Goal: Find specific page/section: Find specific page/section

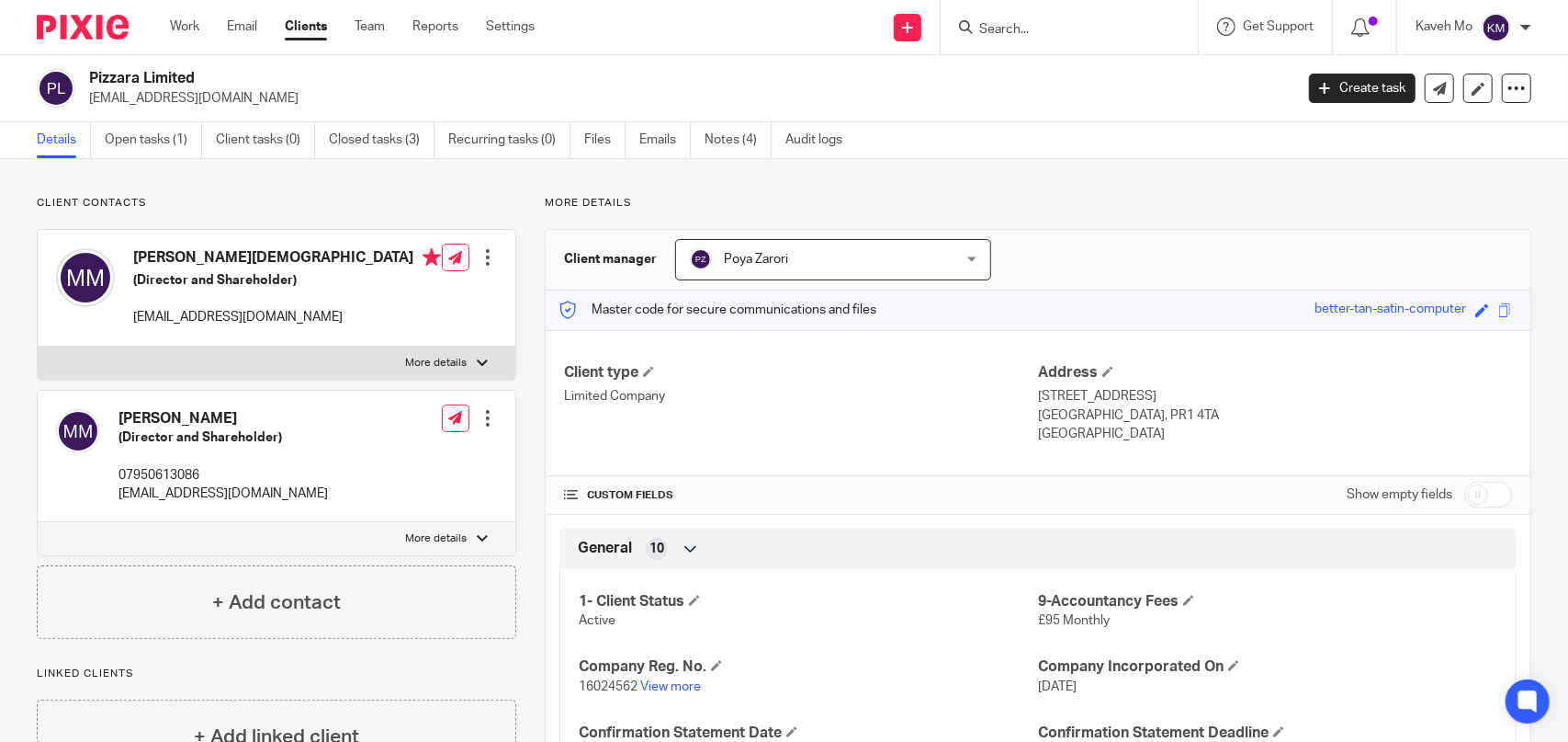
click at [1019, 34] on input "Search" at bounding box center [1060, 30] width 166 height 17
type input "papa n"
click at [1022, 86] on link at bounding box center [1128, 79] width 311 height 42
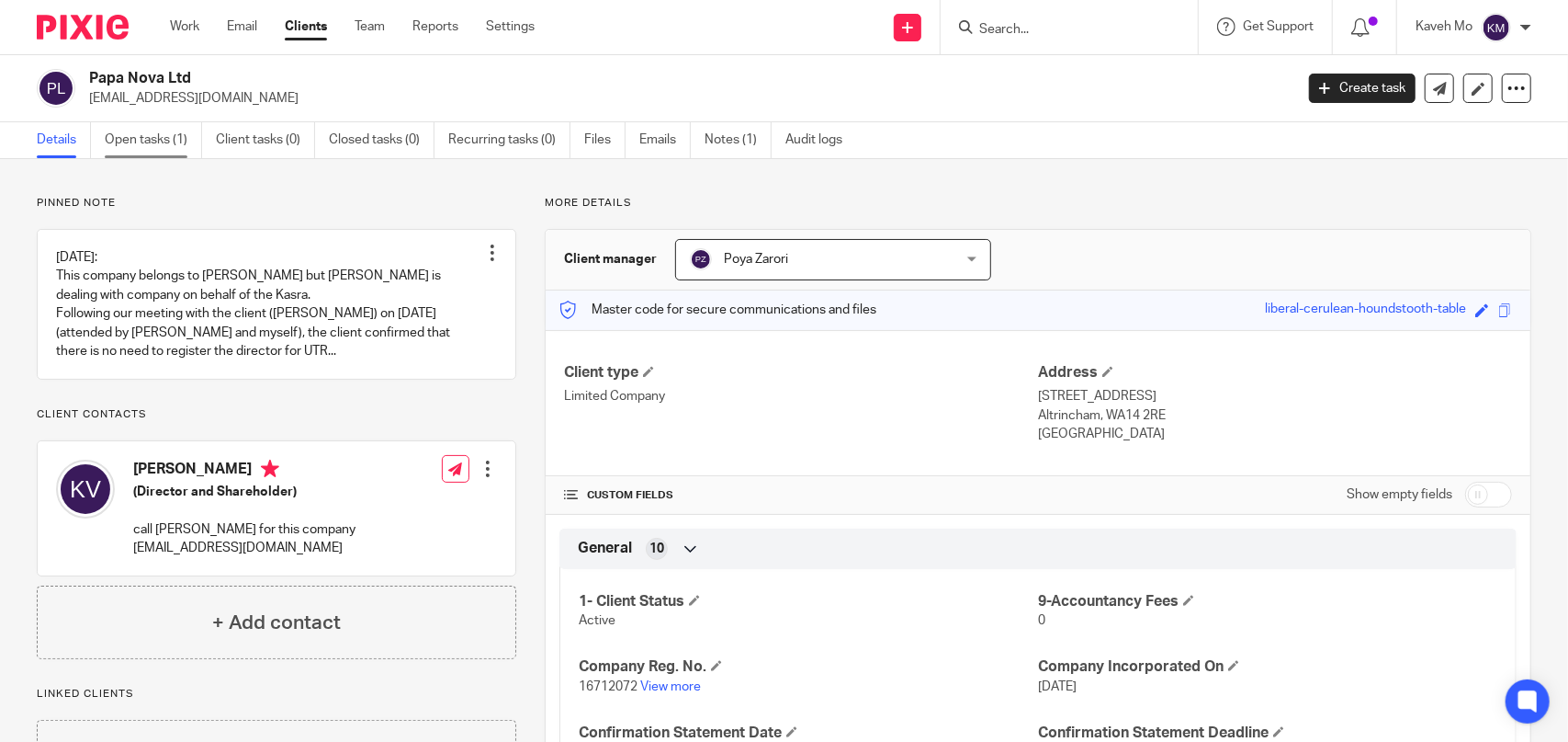
click at [136, 146] on link "Open tasks (1)" at bounding box center [153, 140] width 98 height 36
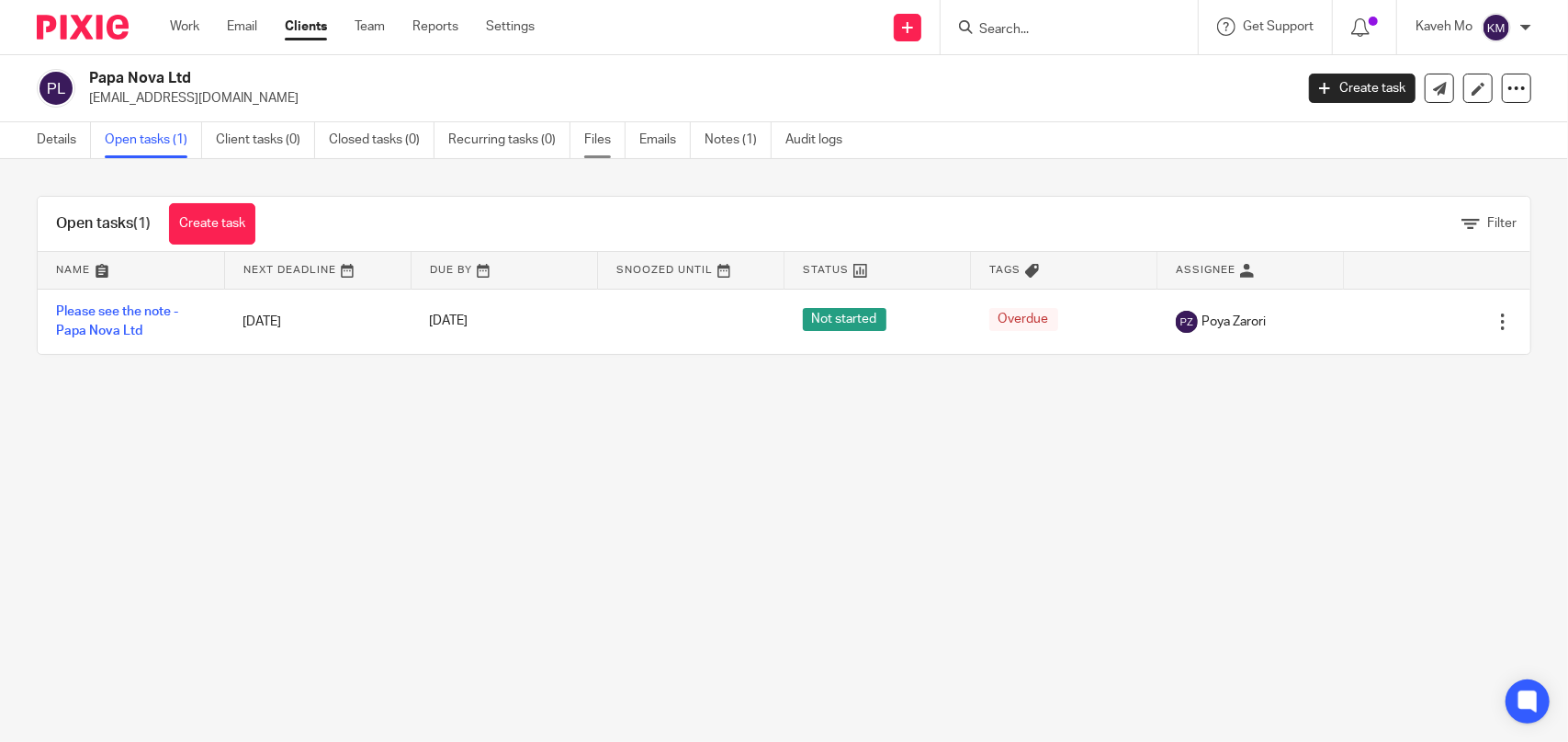
click at [602, 145] on link "Files" at bounding box center [605, 140] width 41 height 36
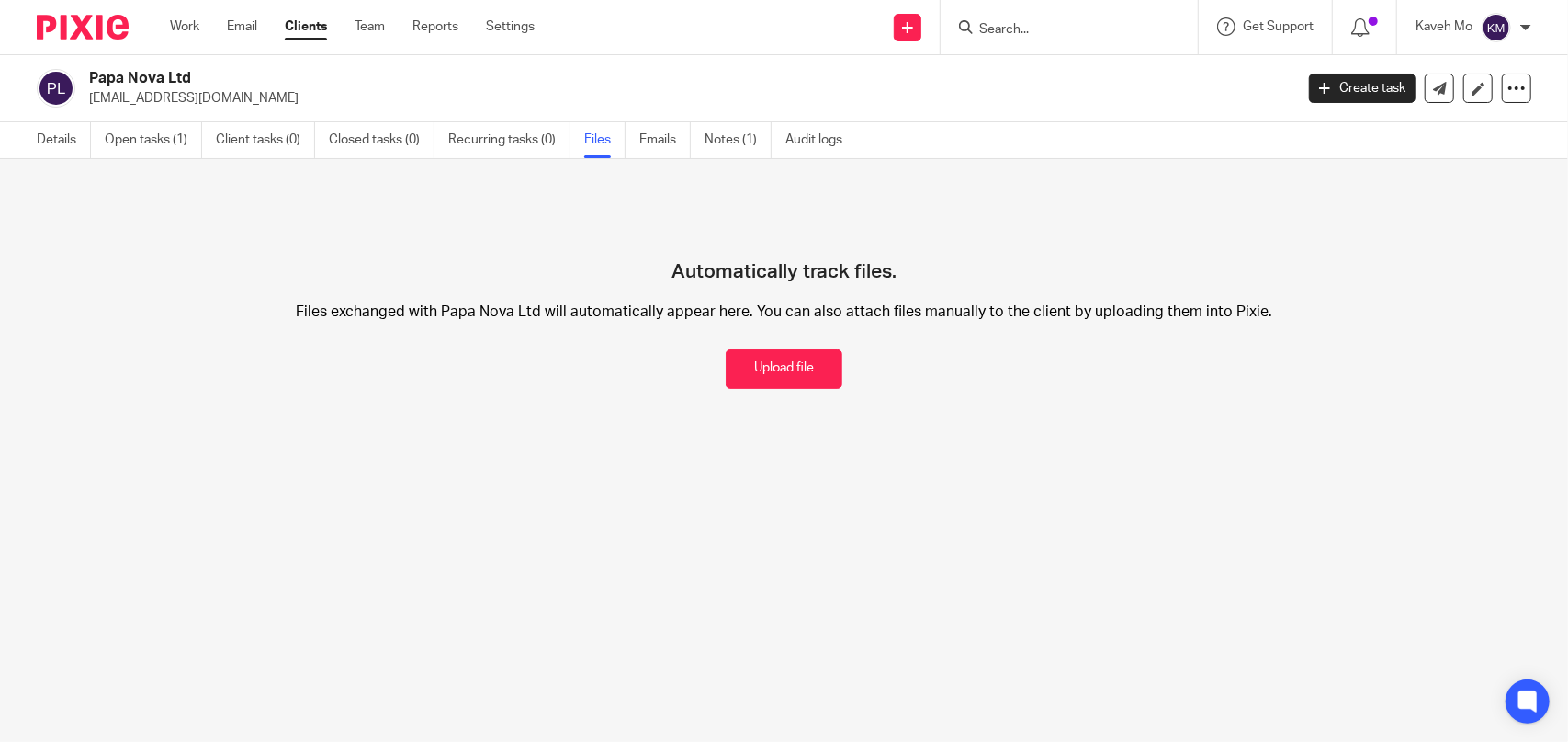
drag, startPoint x: 0, startPoint y: 0, endPoint x: 789, endPoint y: 356, distance: 865.6
click at [771, 376] on button "Upload file" at bounding box center [784, 369] width 116 height 39
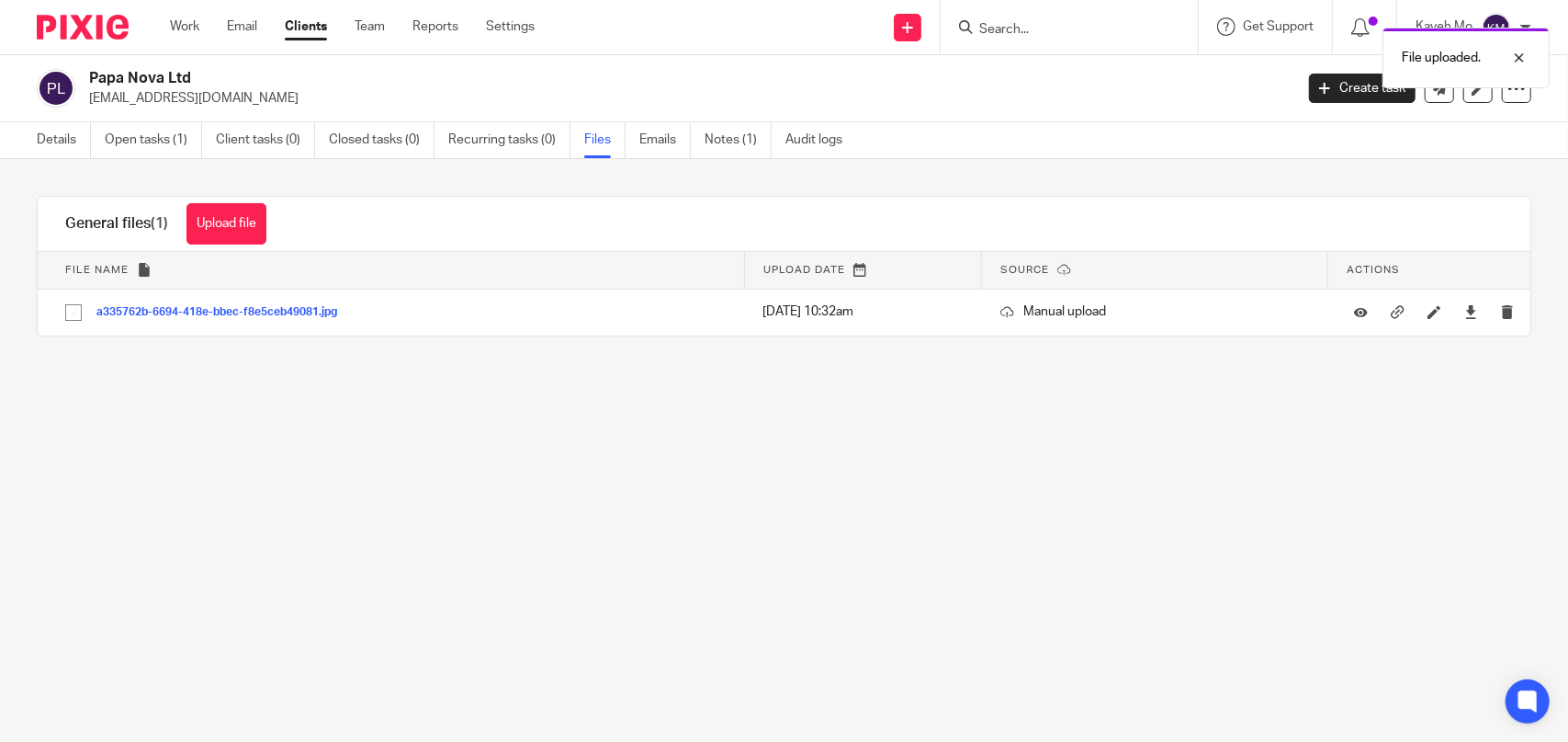
click at [229, 235] on button "Upload file" at bounding box center [226, 224] width 80 height 41
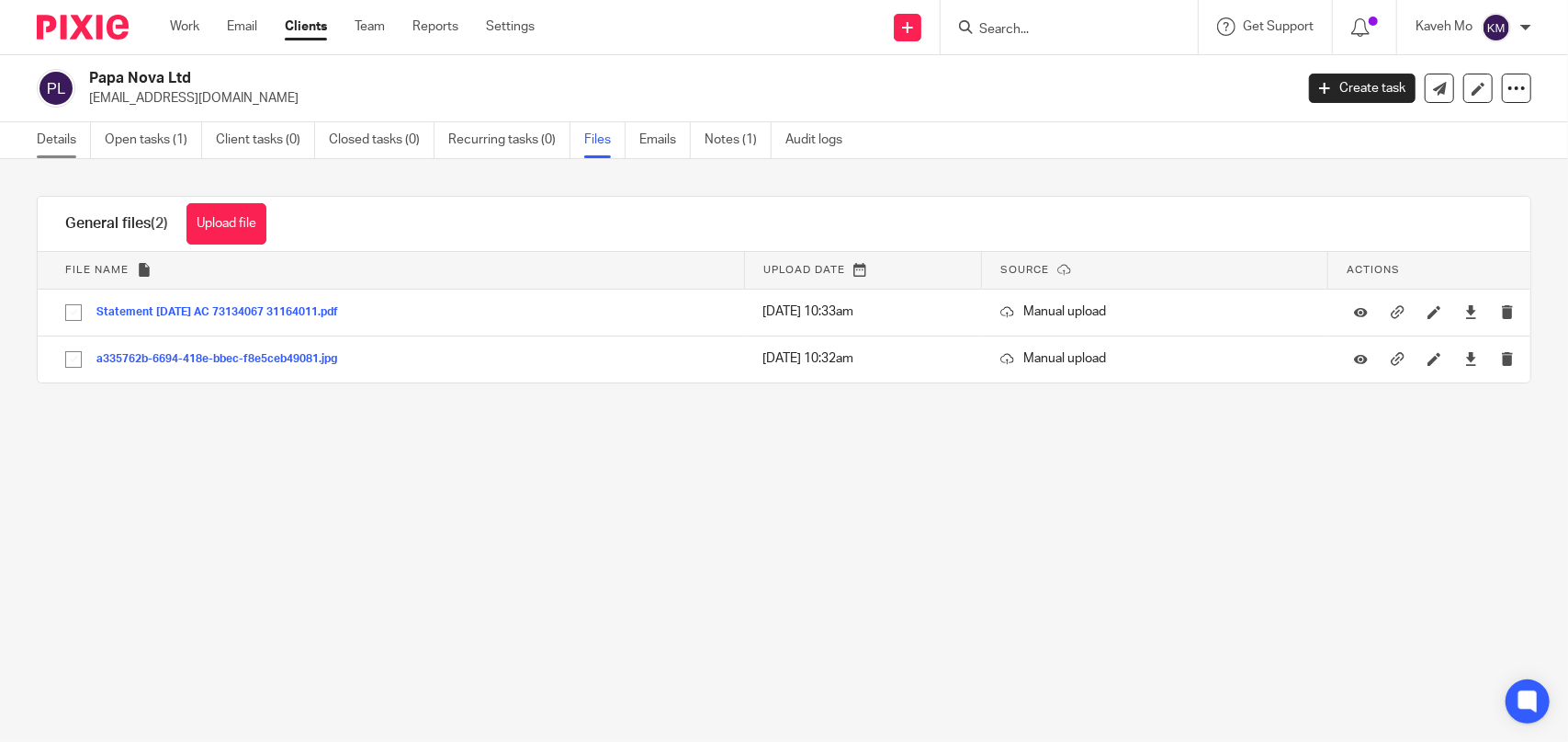
click at [60, 135] on link "Details" at bounding box center [63, 140] width 54 height 36
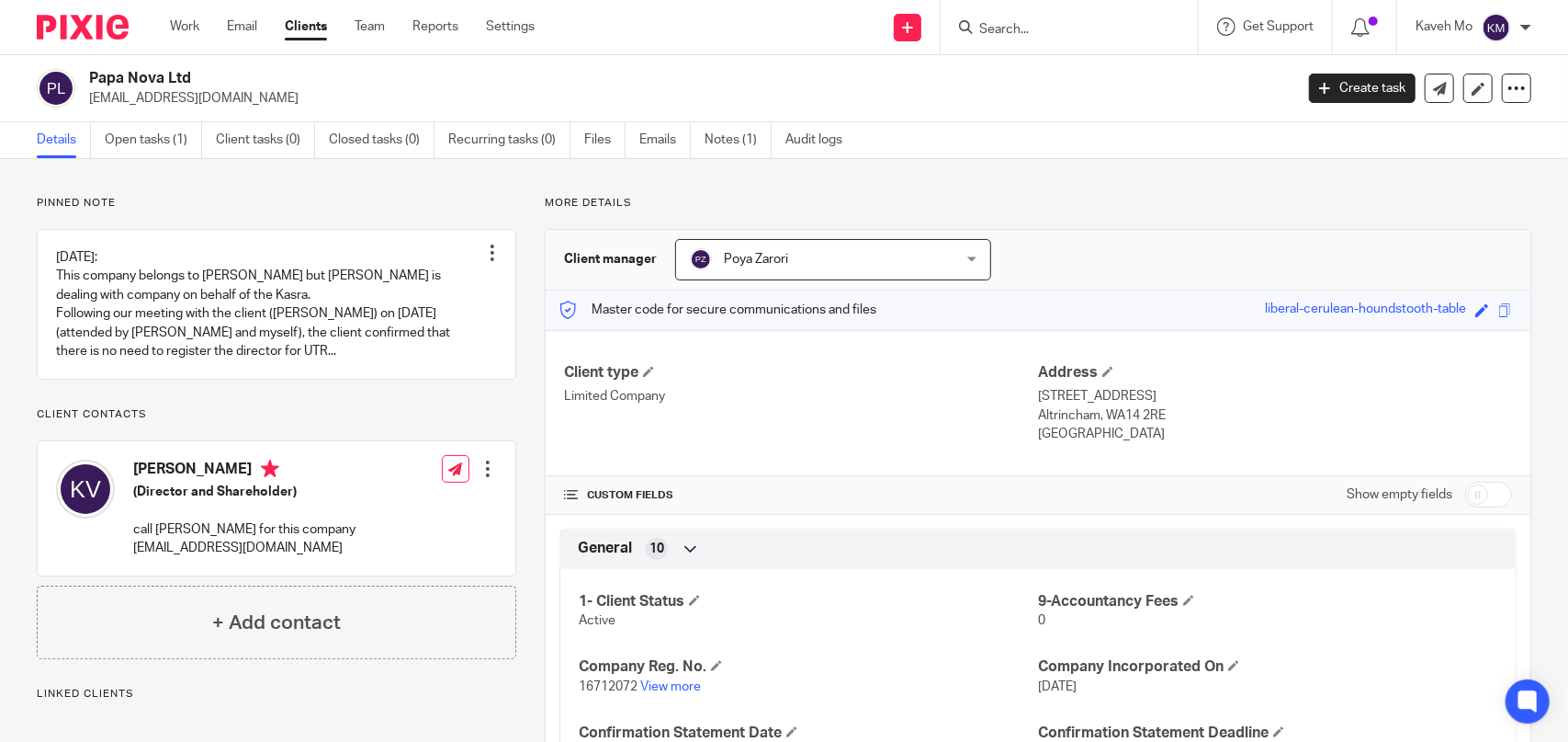
click at [173, 482] on h4 "[PERSON_NAME]" at bounding box center [244, 471] width 222 height 23
click at [173, 482] on h4 "Kasra Vali" at bounding box center [244, 471] width 222 height 23
click at [173, 482] on h4 "[PERSON_NAME]" at bounding box center [244, 471] width 222 height 23
copy h4 "[PERSON_NAME]"
click at [591, 129] on link "Files" at bounding box center [605, 140] width 41 height 36
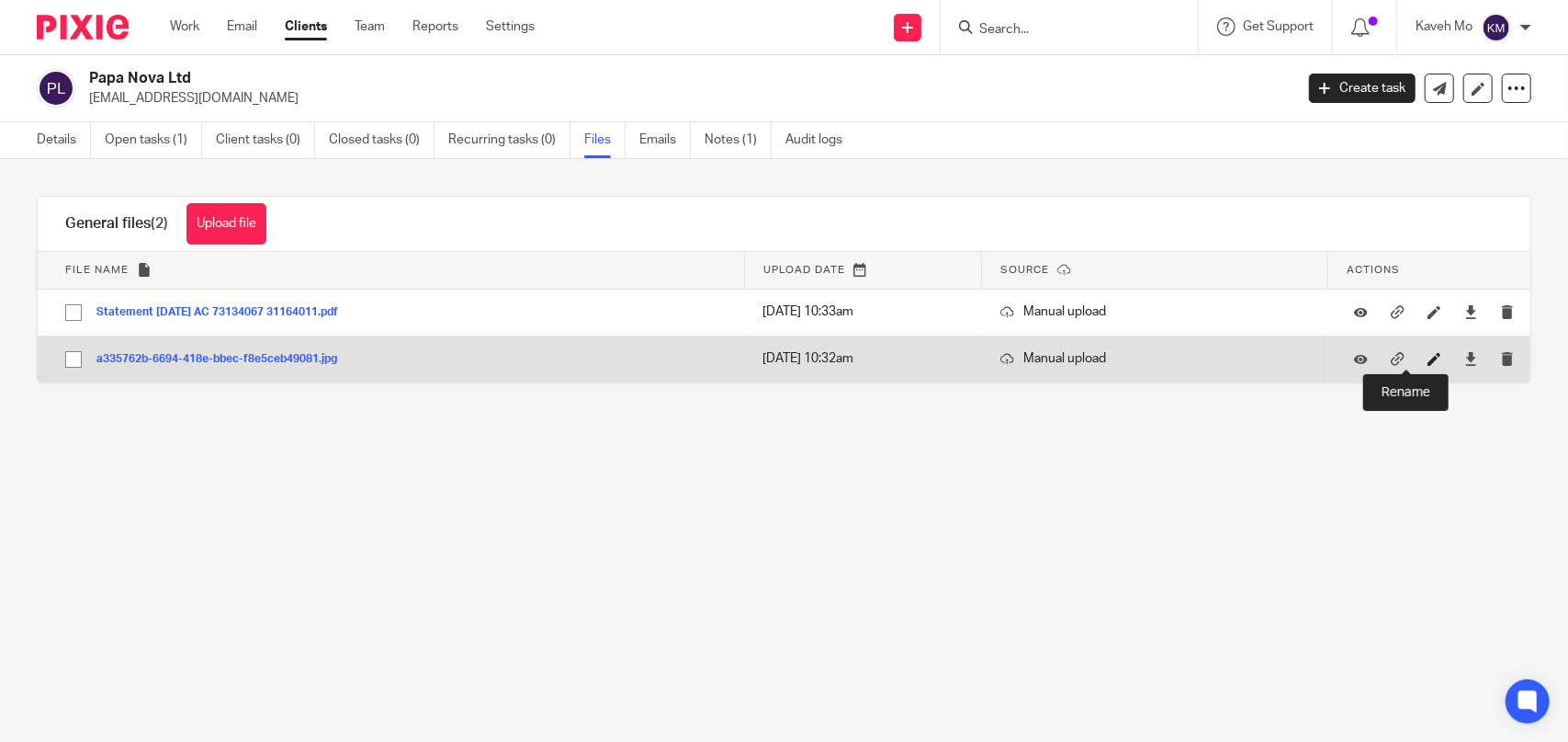
click at [1428, 360] on icon at bounding box center [1435, 359] width 14 height 14
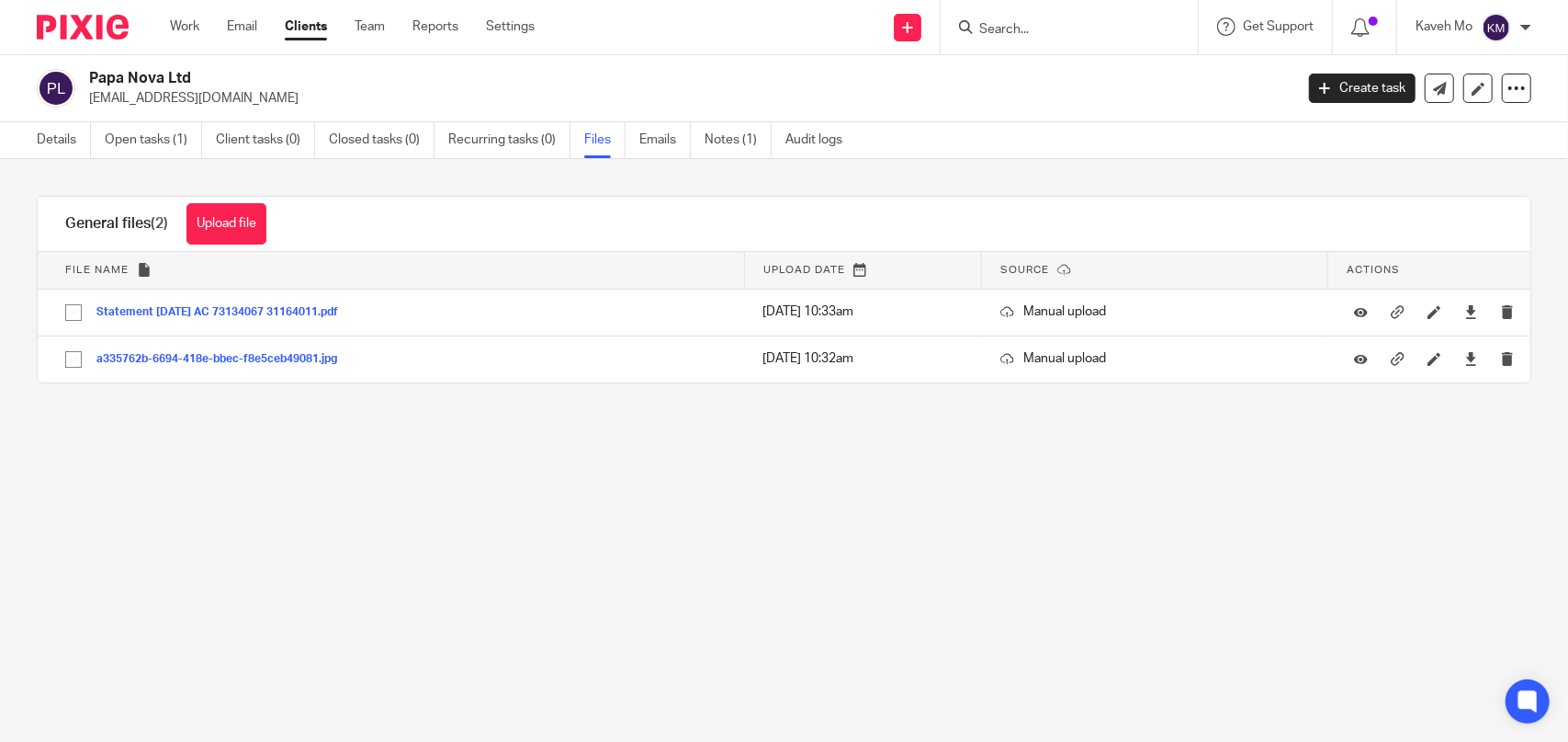
drag, startPoint x: 931, startPoint y: 515, endPoint x: 1324, endPoint y: 406, distance: 407.8
click at [936, 515] on main "Papa Nova Ltd [EMAIL_ADDRESS][DOMAIN_NAME] Create task Update from Companies Ho…" at bounding box center [784, 371] width 1568 height 742
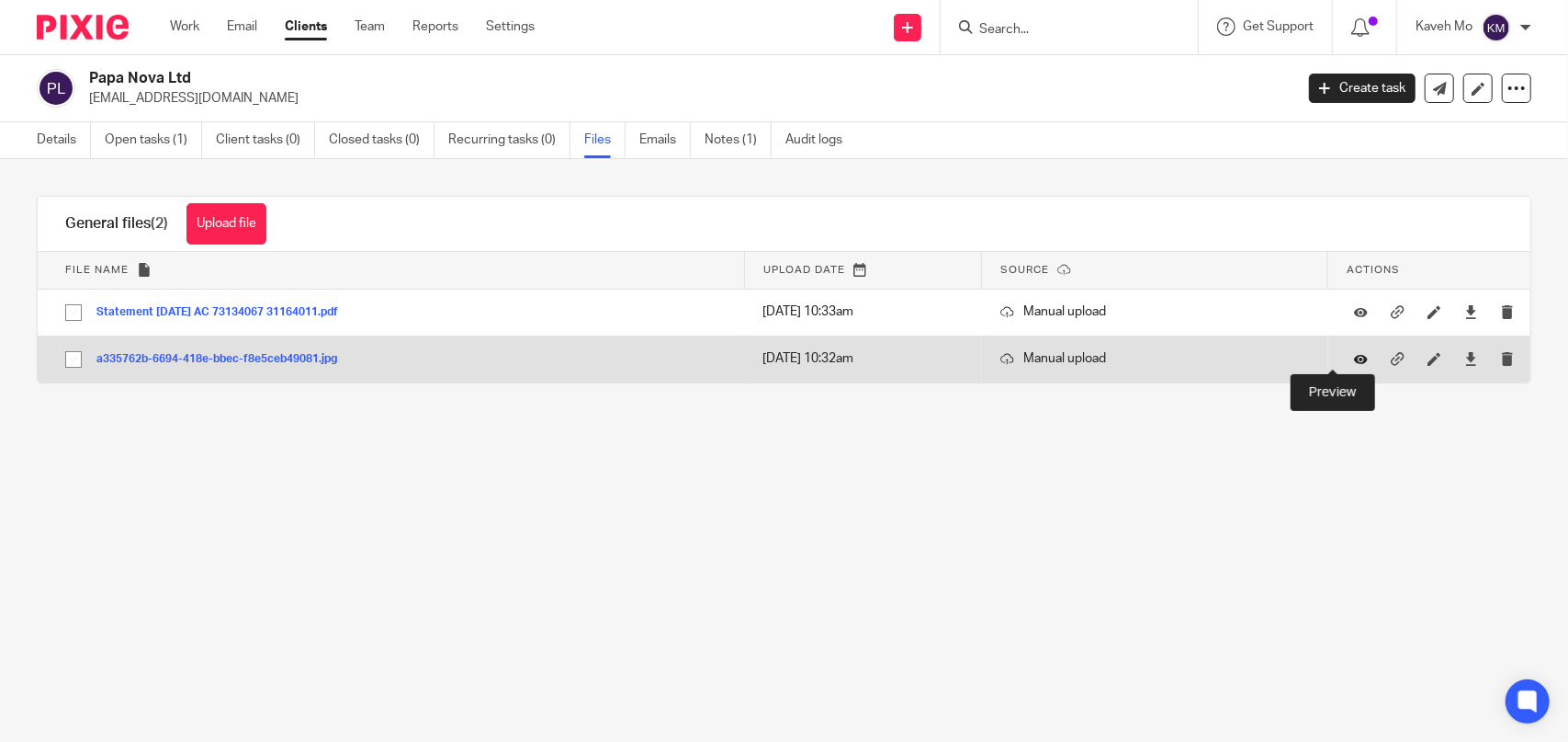
click at [1354, 360] on icon at bounding box center [1361, 359] width 14 height 14
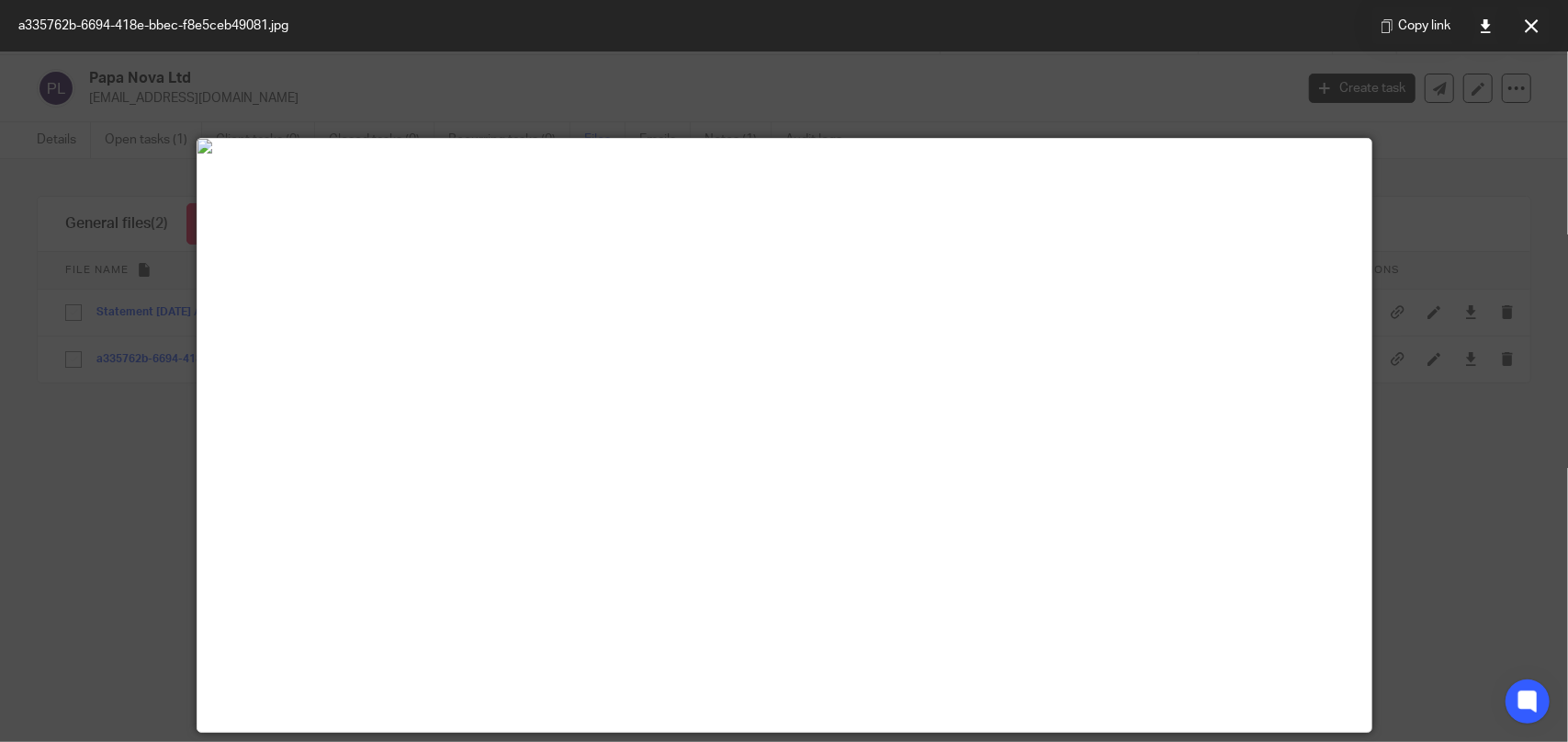
click at [1533, 22] on icon at bounding box center [1532, 27] width 14 height 14
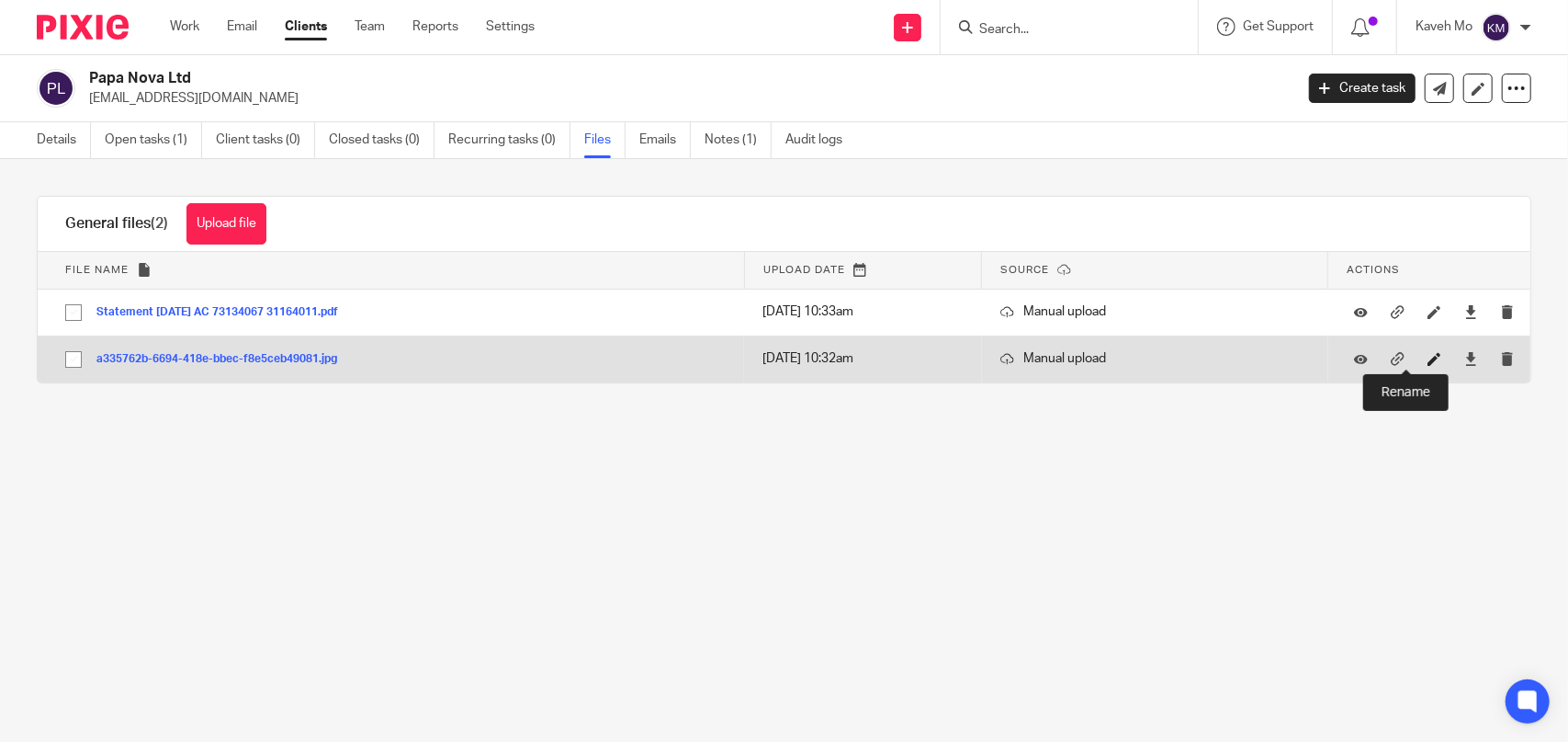
click at [1428, 360] on icon at bounding box center [1435, 359] width 14 height 14
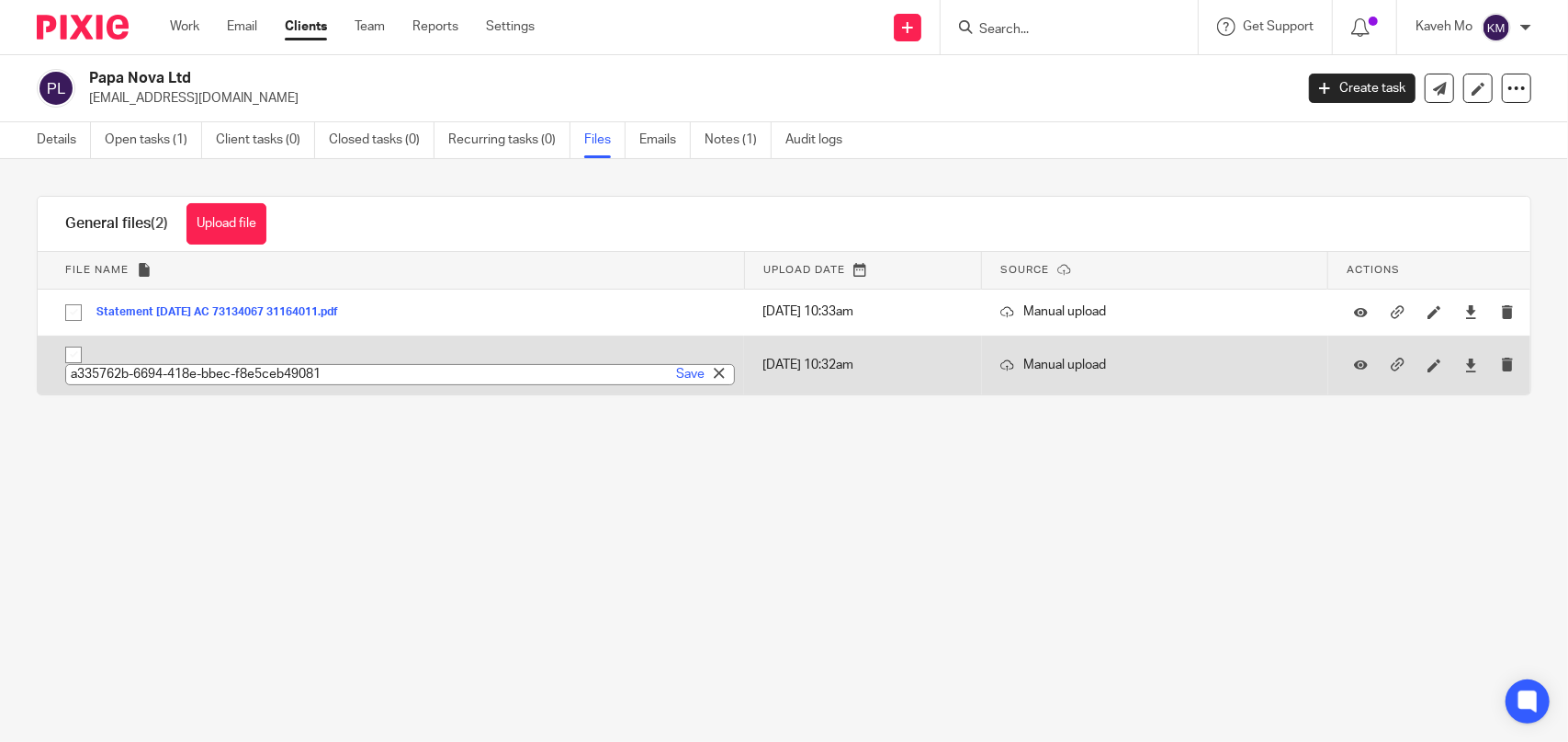
paste input "[PERSON_NAME]"
click at [196, 372] on input "Kasra Vali - Proof of Id - provisiomal driving licence" at bounding box center [399, 374] width 670 height 21
type input "Kasra Vali - Proof of ID - provisiomal driving licence"
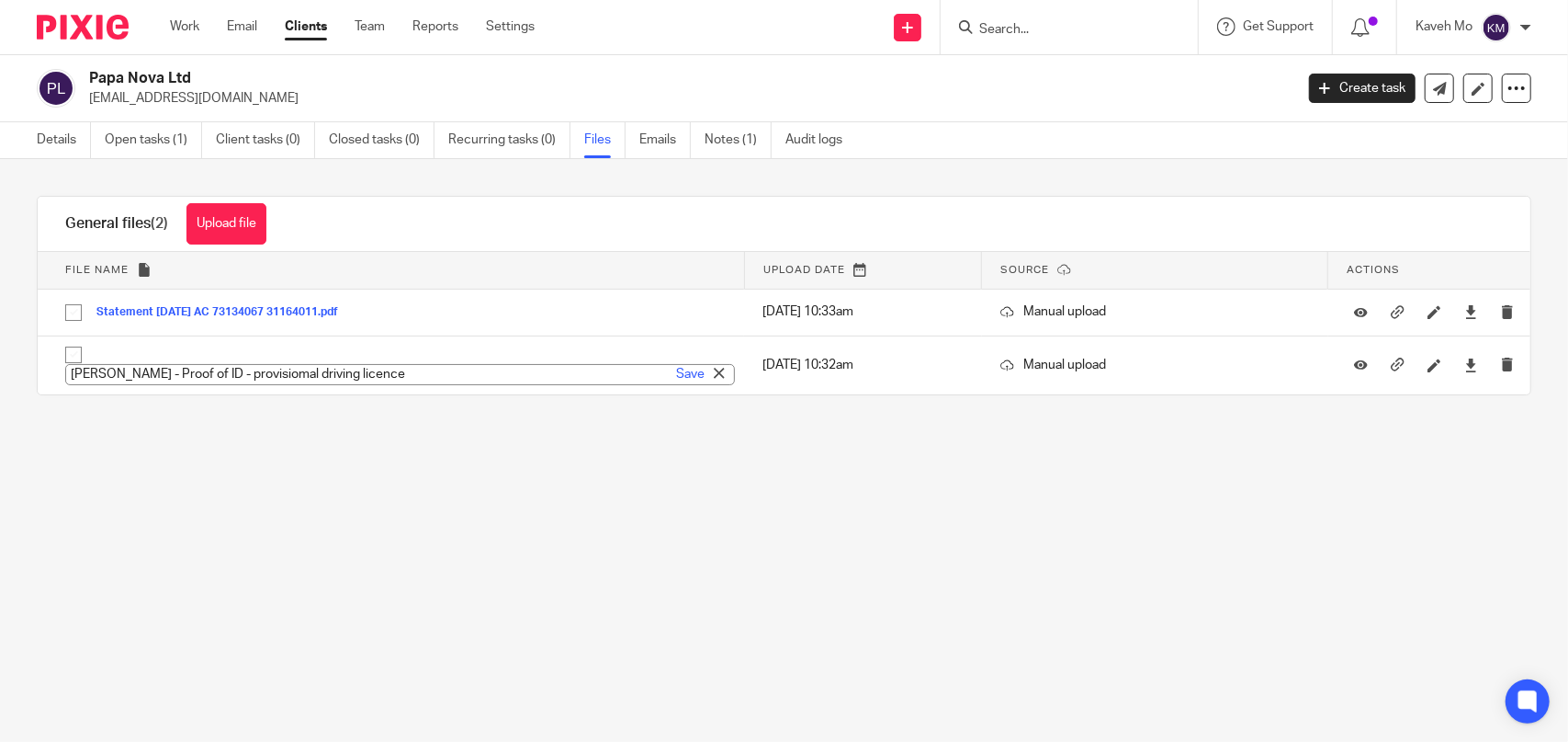
click at [305, 433] on div "Upload file Drag & Drop your files, or click here Files uploading... General fi…" at bounding box center [784, 318] width 1568 height 319
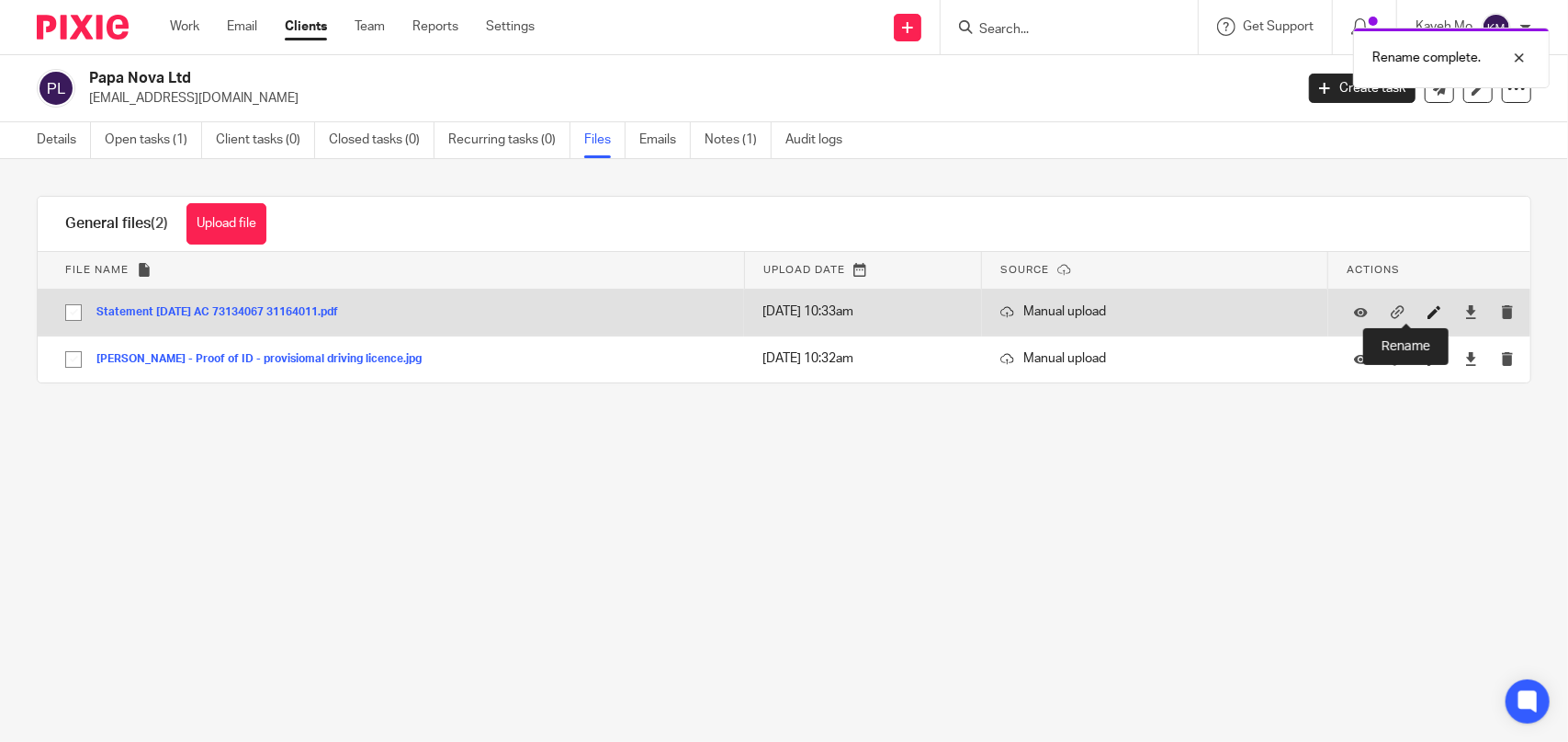
click at [1428, 315] on icon at bounding box center [1435, 312] width 14 height 14
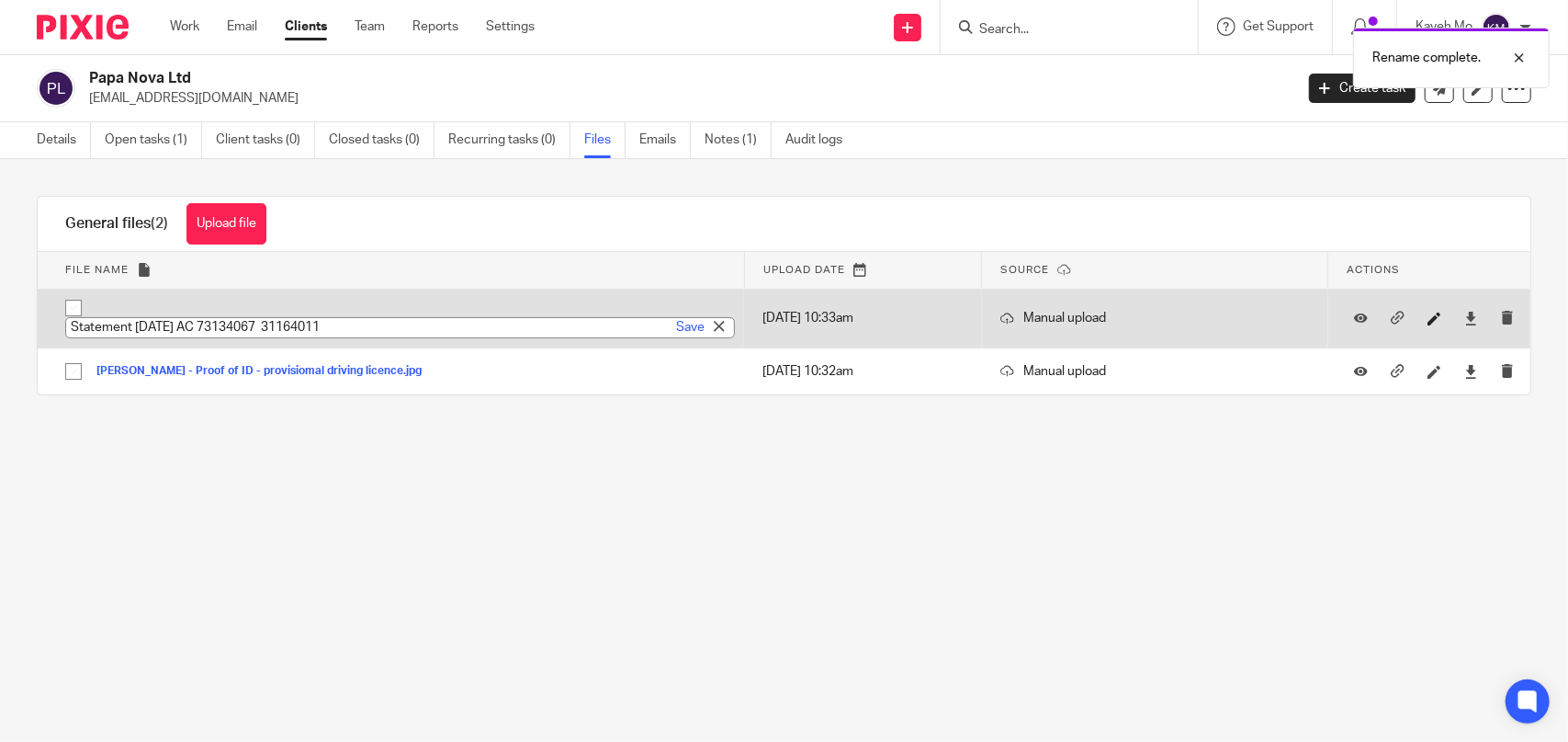
paste input "[PERSON_NAME]"
type input "Kasra Vali - proof of address - bank statement"
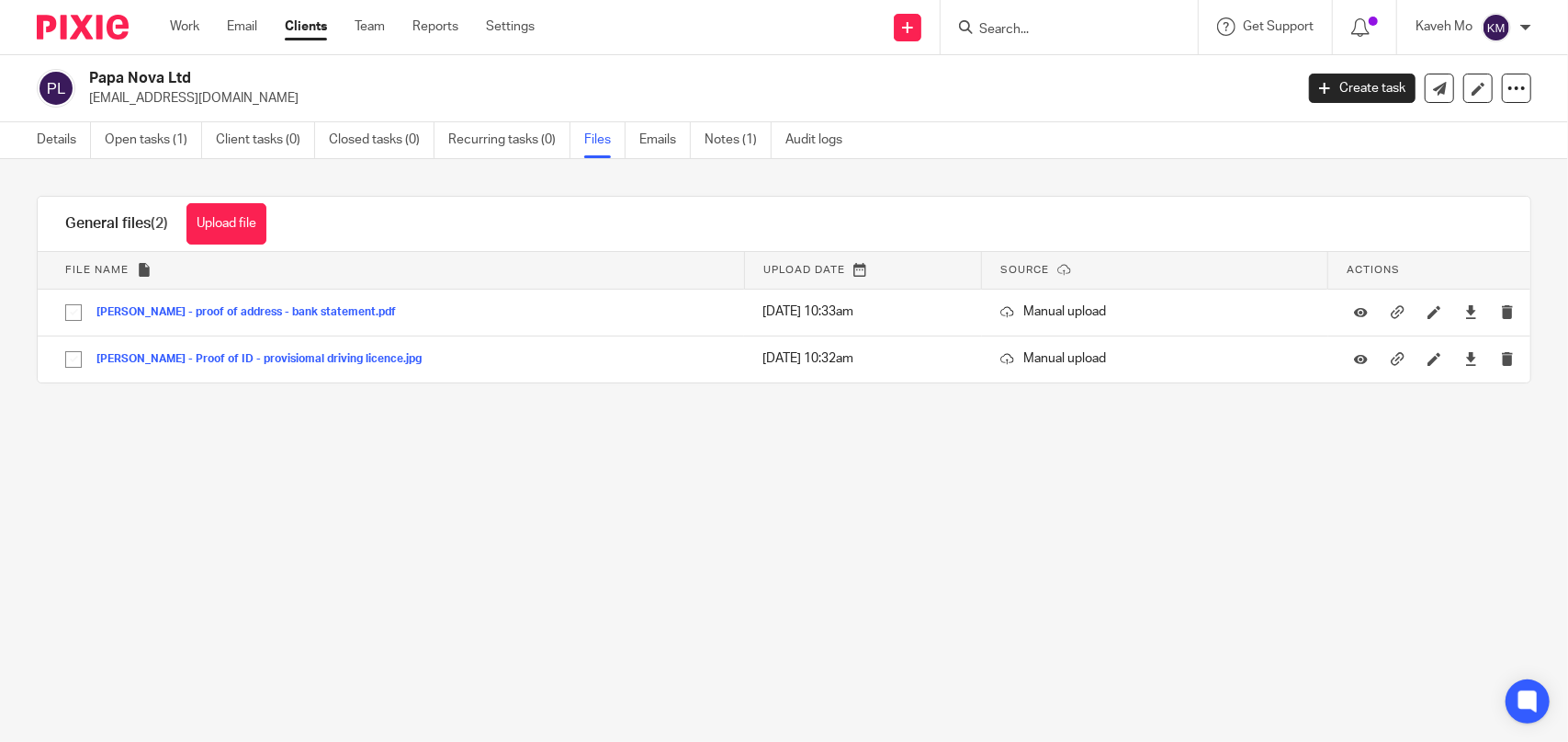
click at [1047, 37] on form at bounding box center [1075, 27] width 195 height 23
click at [1047, 25] on input "Search" at bounding box center [1060, 30] width 166 height 17
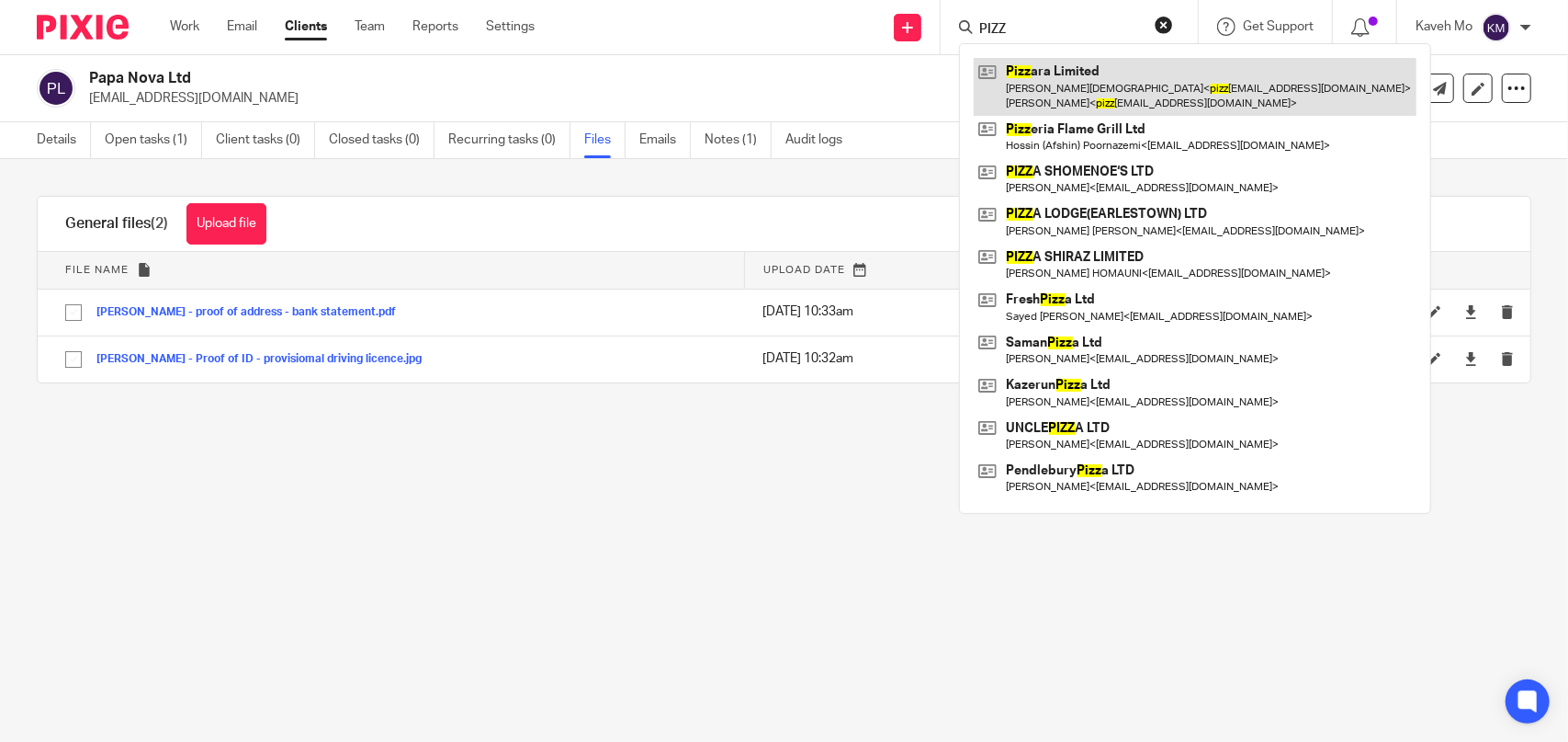
type input "PIZZ"
click at [1024, 74] on link at bounding box center [1194, 87] width 443 height 57
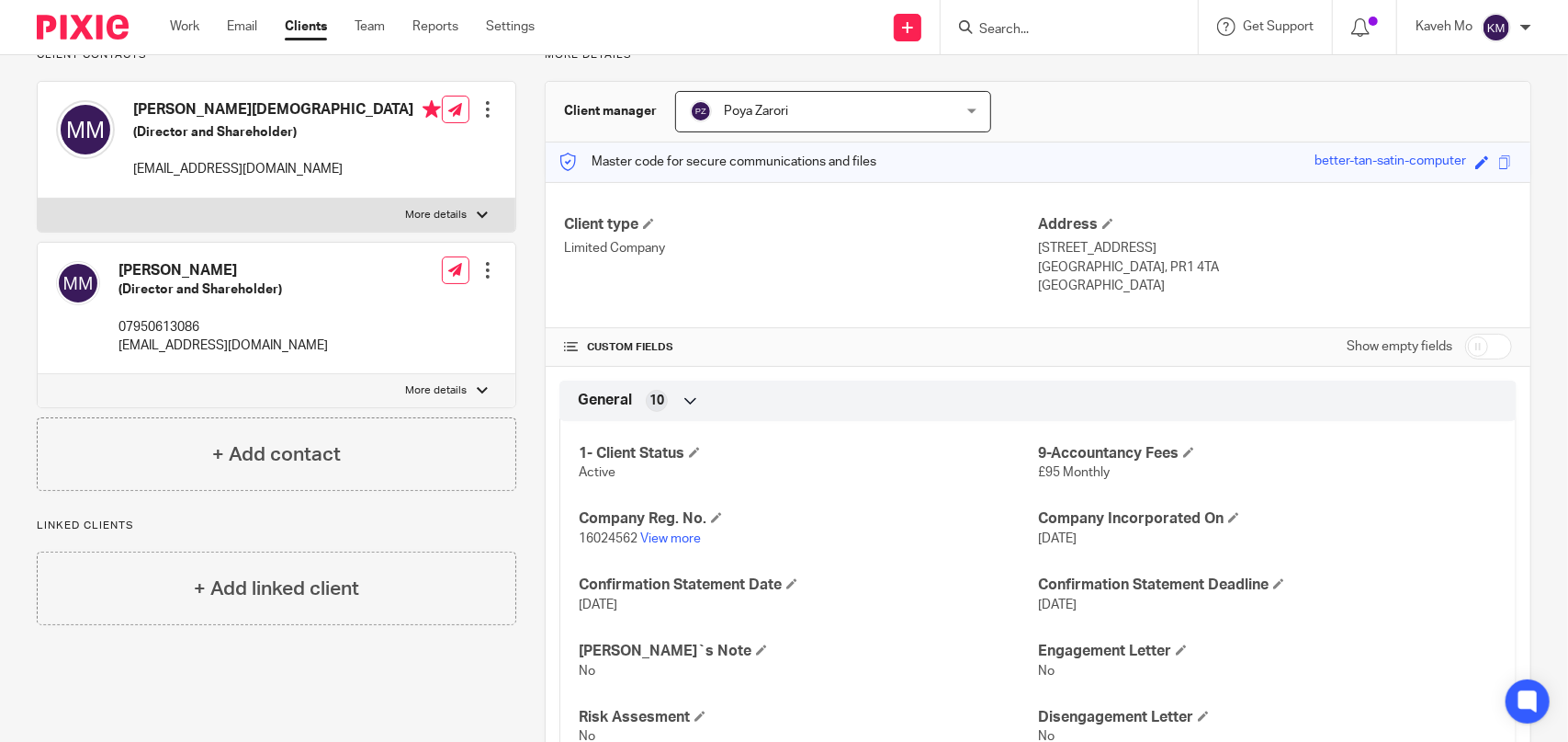
scroll to position [184, 0]
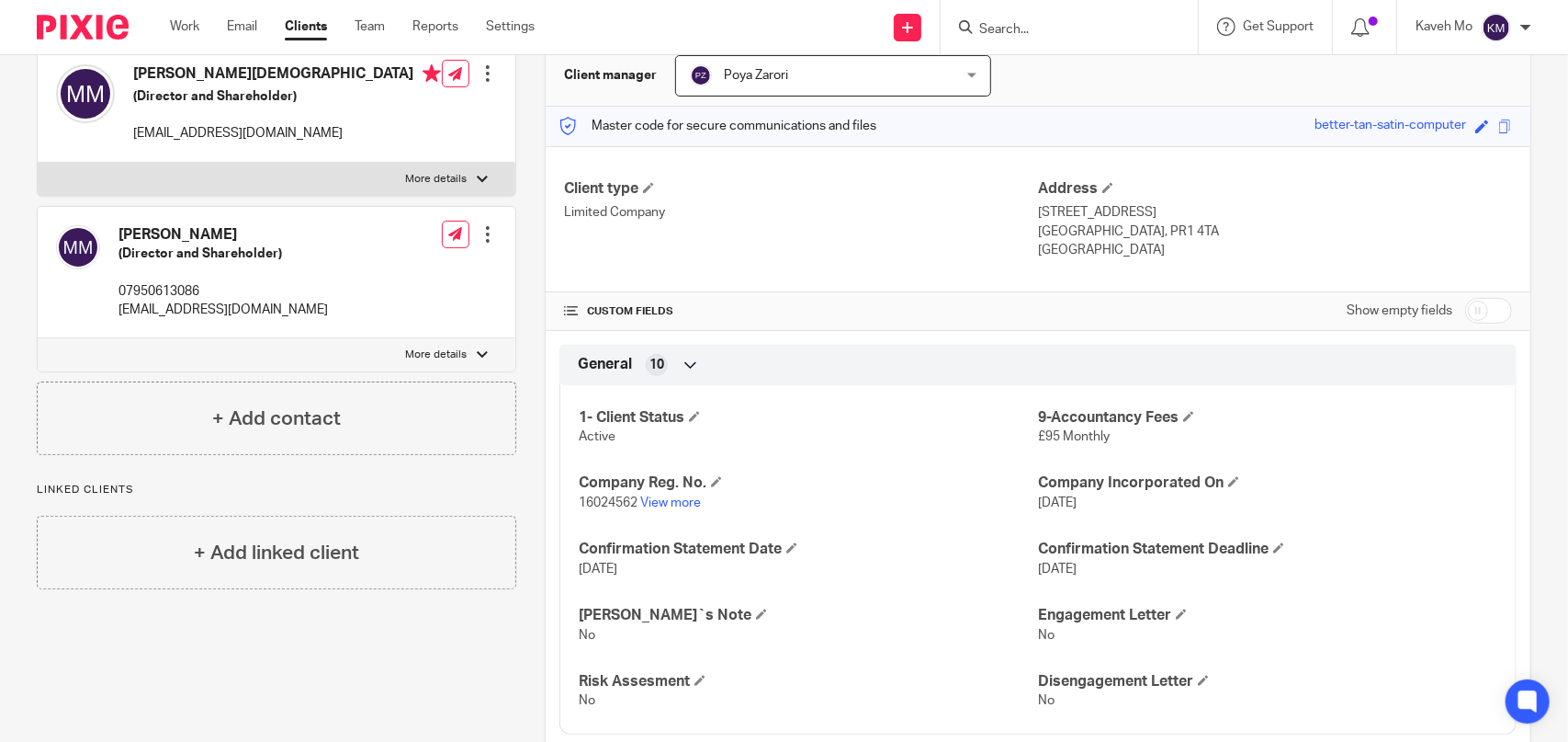
click at [598, 499] on span "16024562" at bounding box center [608, 502] width 59 height 13
click at [599, 499] on span "16024562" at bounding box center [608, 502] width 59 height 13
copy p "16024562"
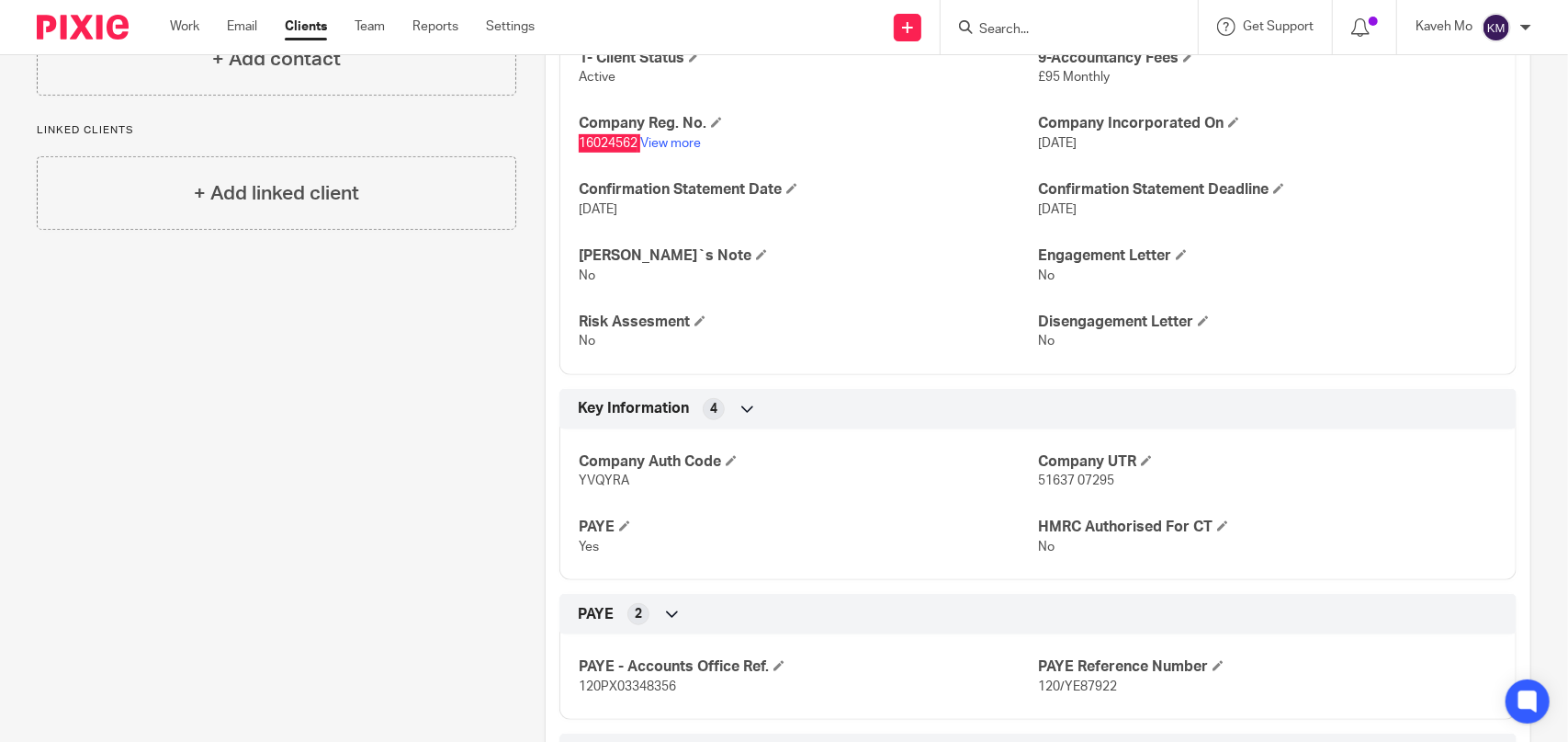
scroll to position [552, 0]
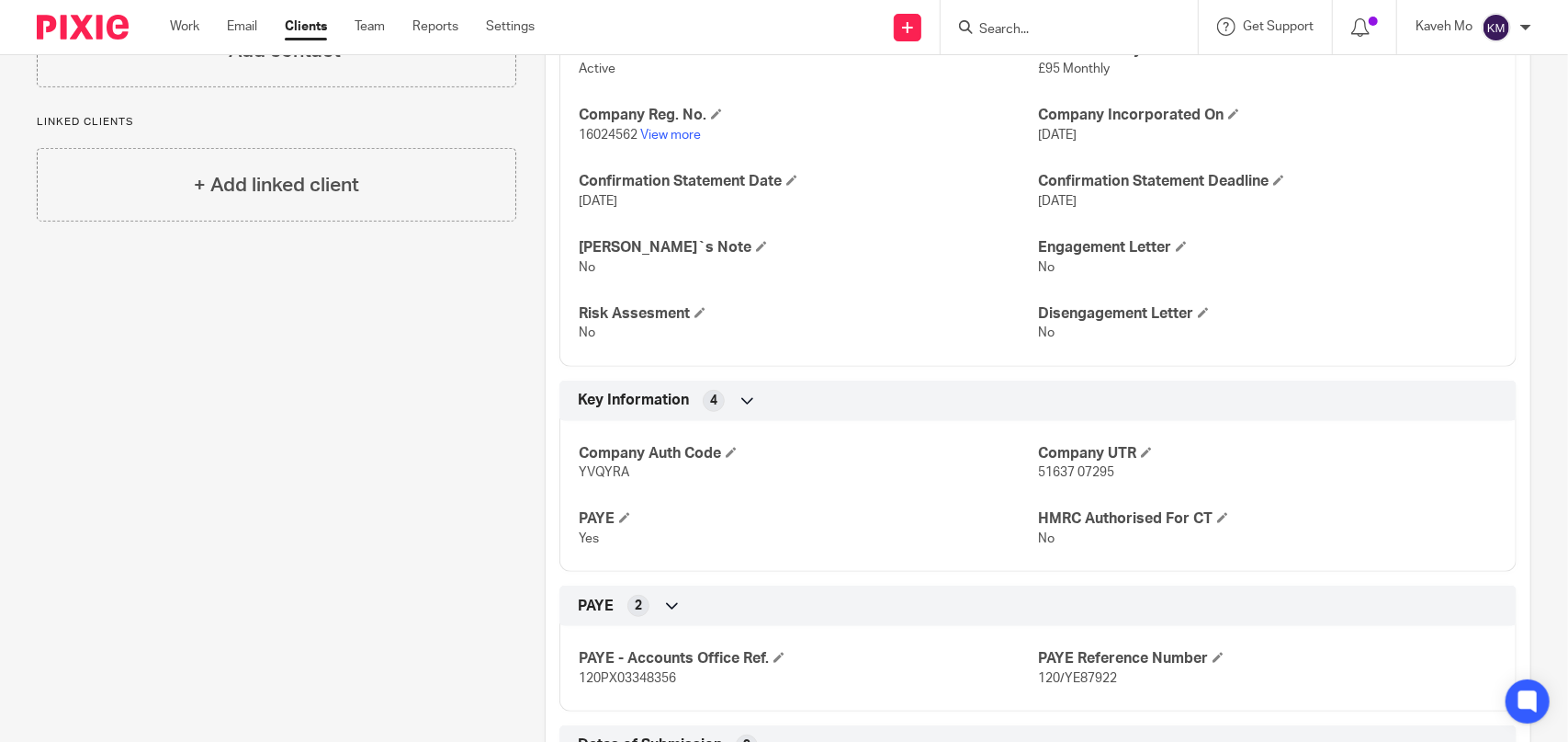
click at [589, 466] on span "YVQYRA" at bounding box center [604, 472] width 50 height 13
copy span "YVQYRA"
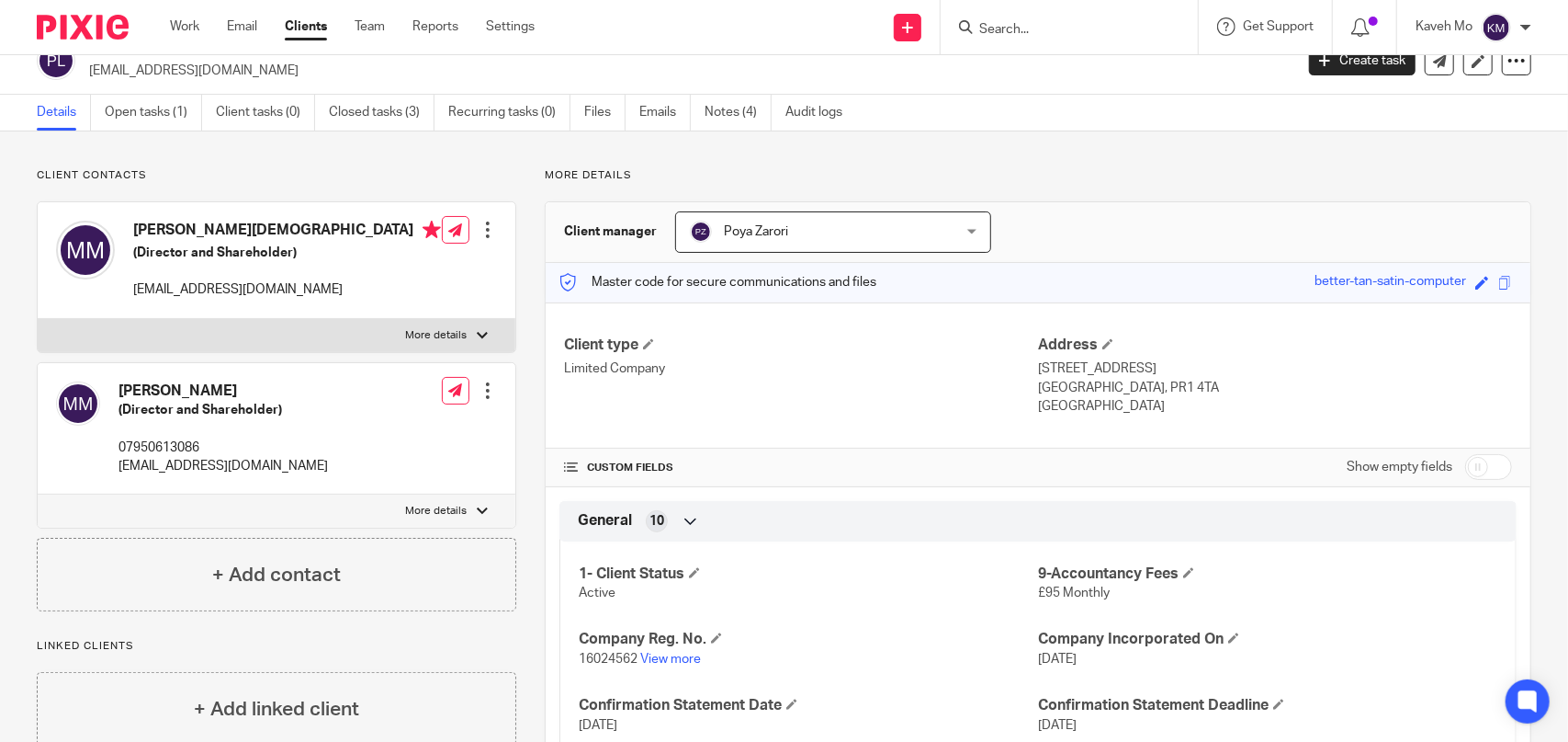
scroll to position [0, 0]
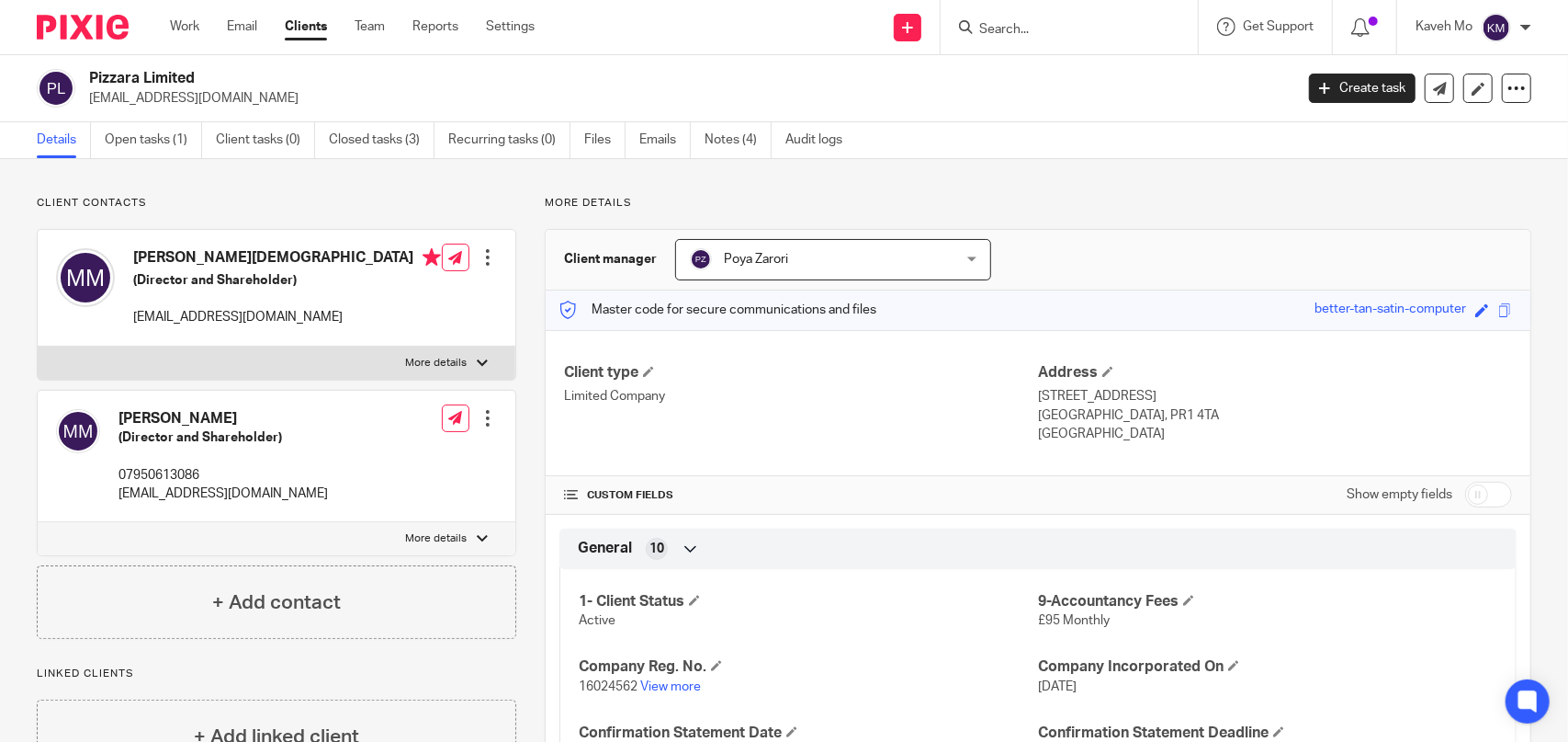
click at [221, 320] on p "pizzara.2024@gmail.com" at bounding box center [287, 317] width 308 height 19
click at [221, 320] on p "[EMAIL_ADDRESS][DOMAIN_NAME]" at bounding box center [287, 317] width 308 height 19
copy div "[EMAIL_ADDRESS][DOMAIN_NAME]"
click at [452, 538] on p "More details" at bounding box center [437, 538] width 61 height 15
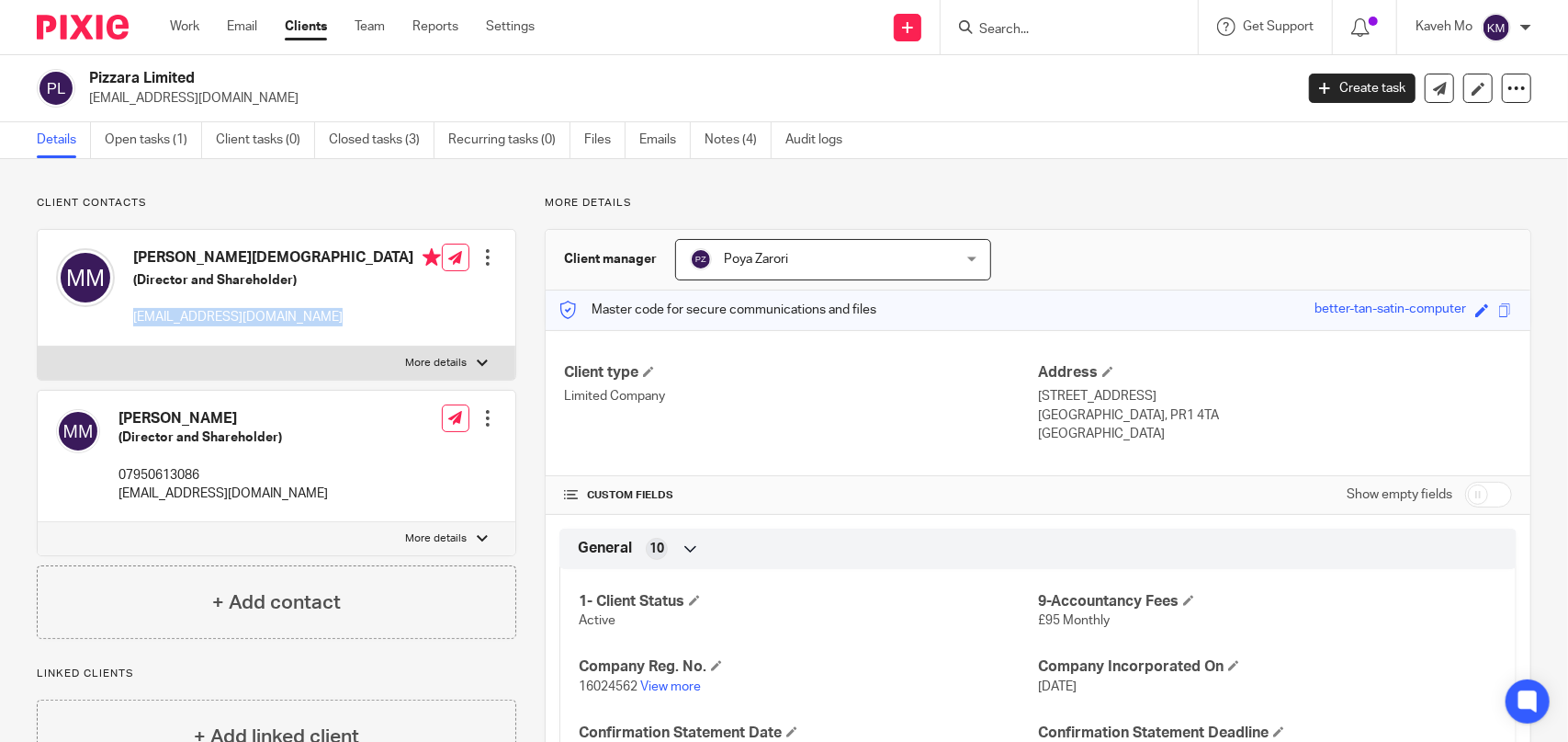
click at [37, 522] on input "More details" at bounding box center [36, 521] width 1 height 1
checkbox input "true"
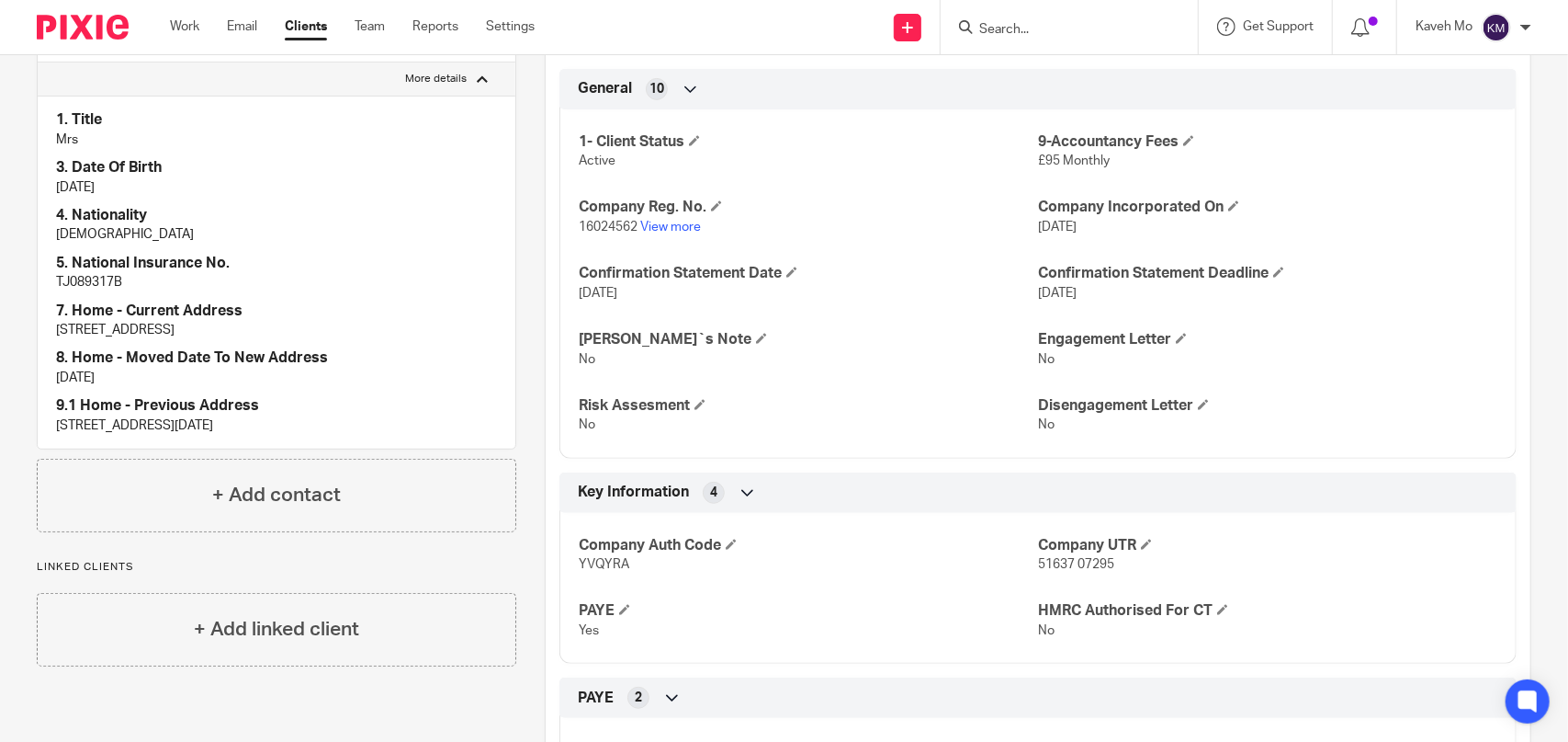
scroll to position [184, 0]
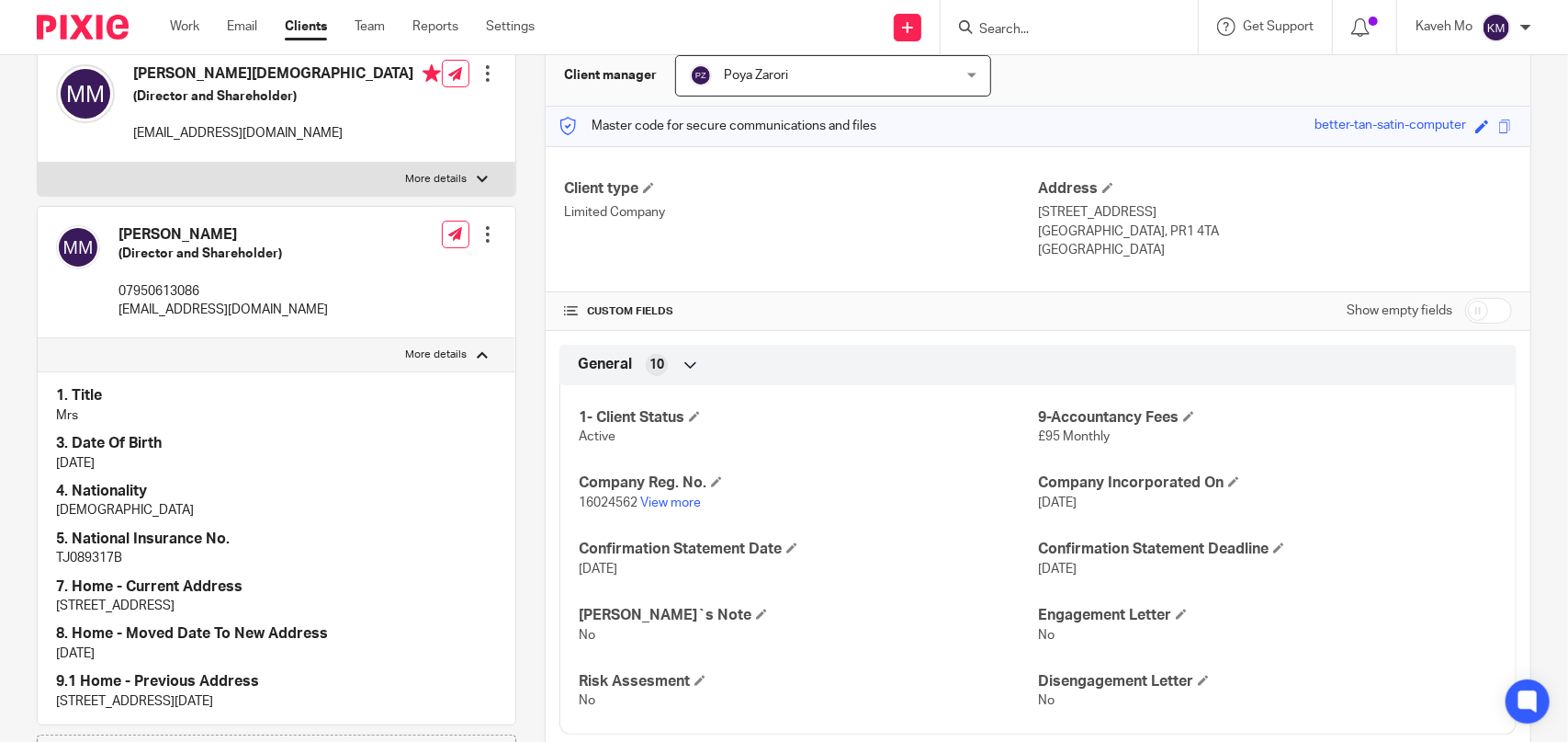
click at [1029, 31] on input "Search" at bounding box center [1060, 30] width 166 height 17
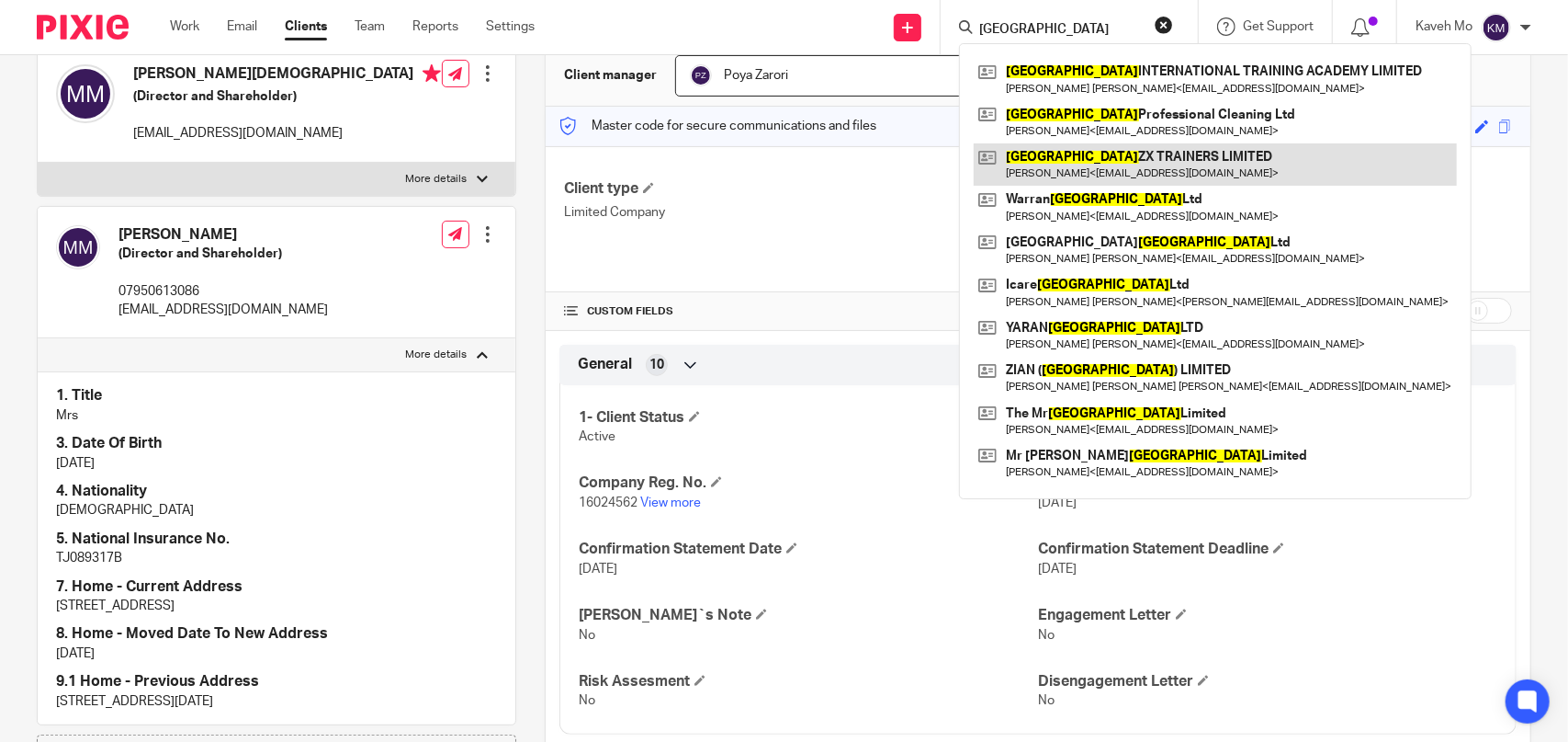
type input "manchester"
click at [1120, 156] on link at bounding box center [1215, 164] width 483 height 42
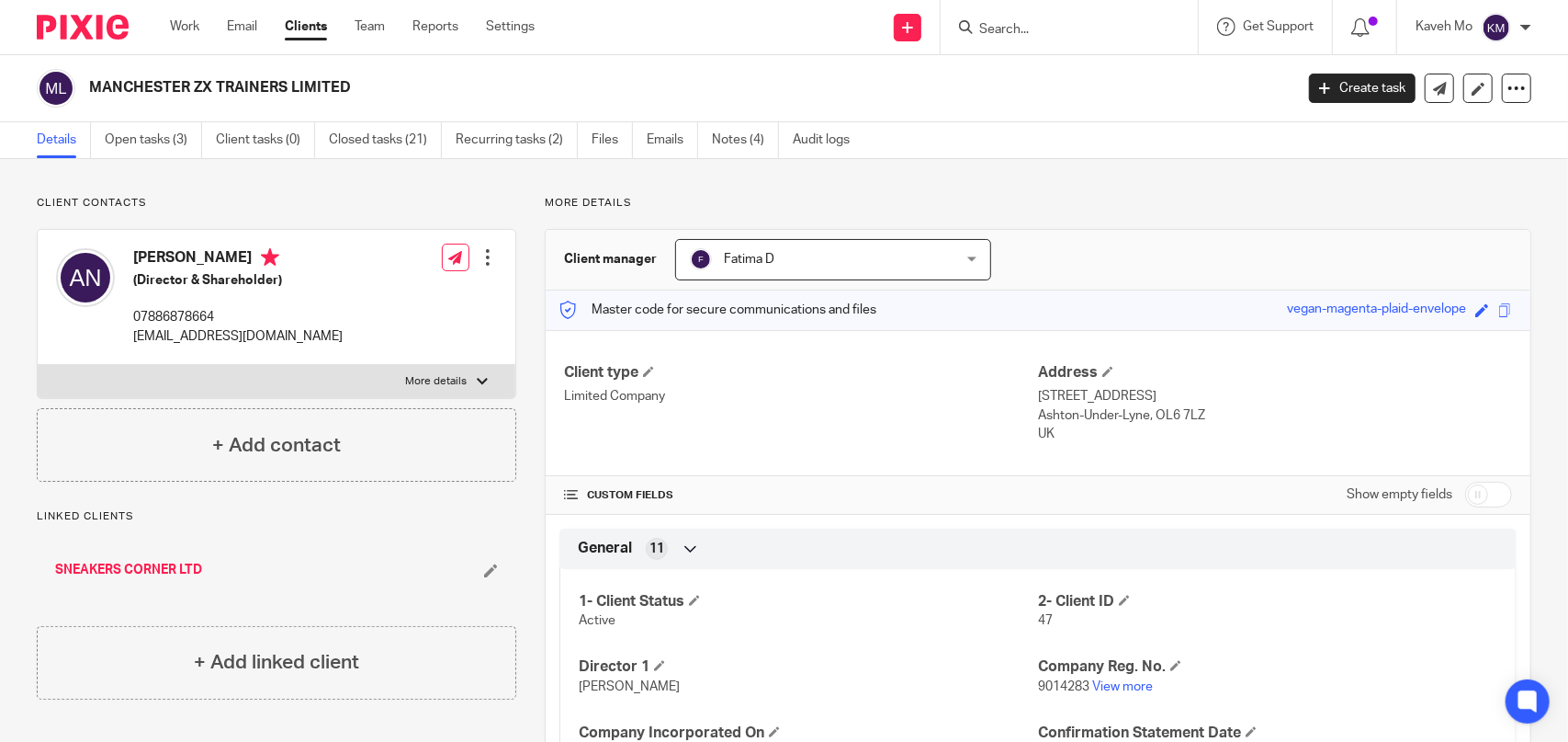
click at [167, 257] on h4 "[PERSON_NAME]" at bounding box center [238, 260] width 209 height 23
copy h4 "AHMAD"
click at [254, 257] on h4 "[PERSON_NAME]" at bounding box center [238, 260] width 209 height 23
click at [255, 256] on h4 "[PERSON_NAME]" at bounding box center [238, 260] width 209 height 23
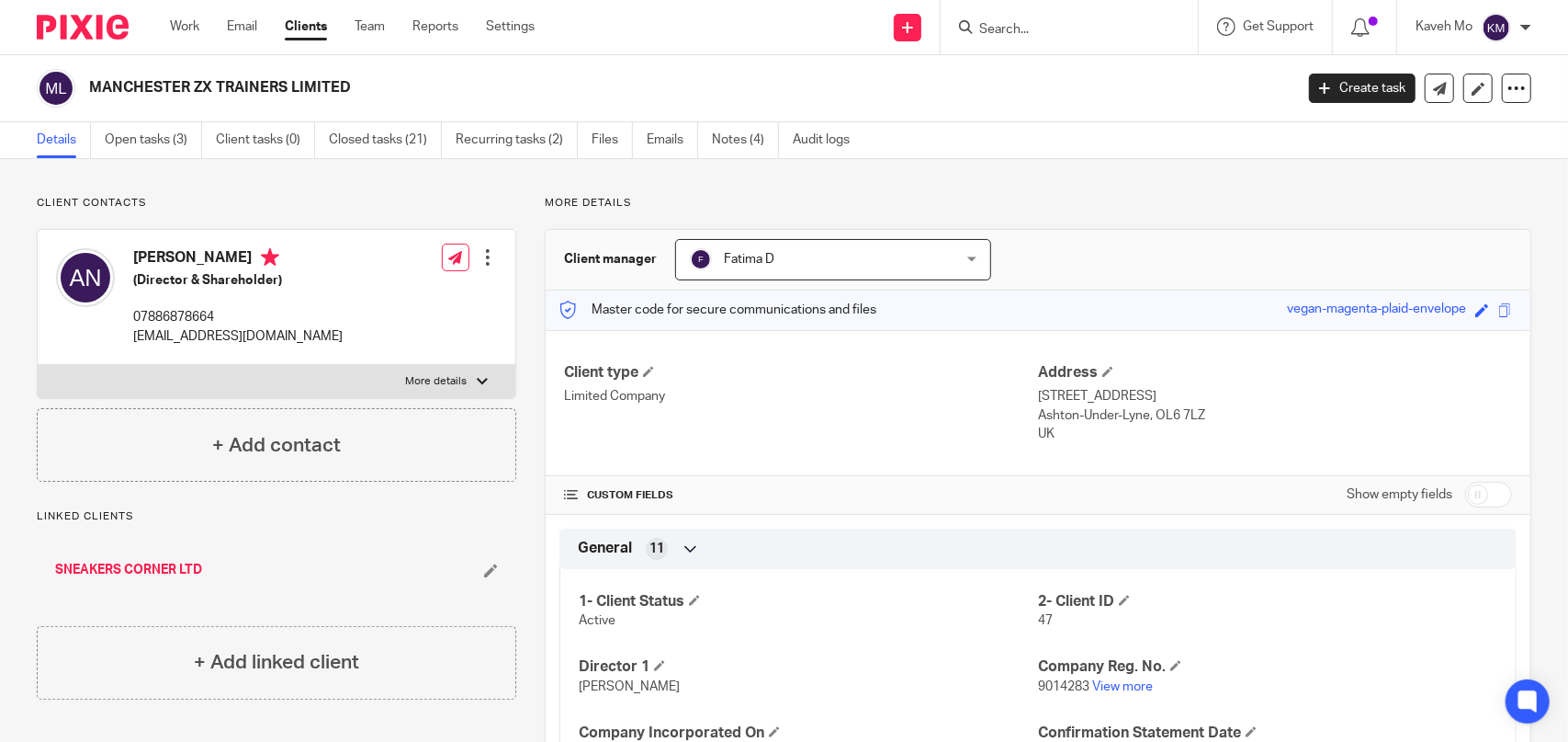
copy h4 "NAFRAHMANI"
click at [430, 374] on p "More details" at bounding box center [437, 381] width 61 height 15
click at [37, 365] on input "More details" at bounding box center [36, 364] width 1 height 1
checkbox input "true"
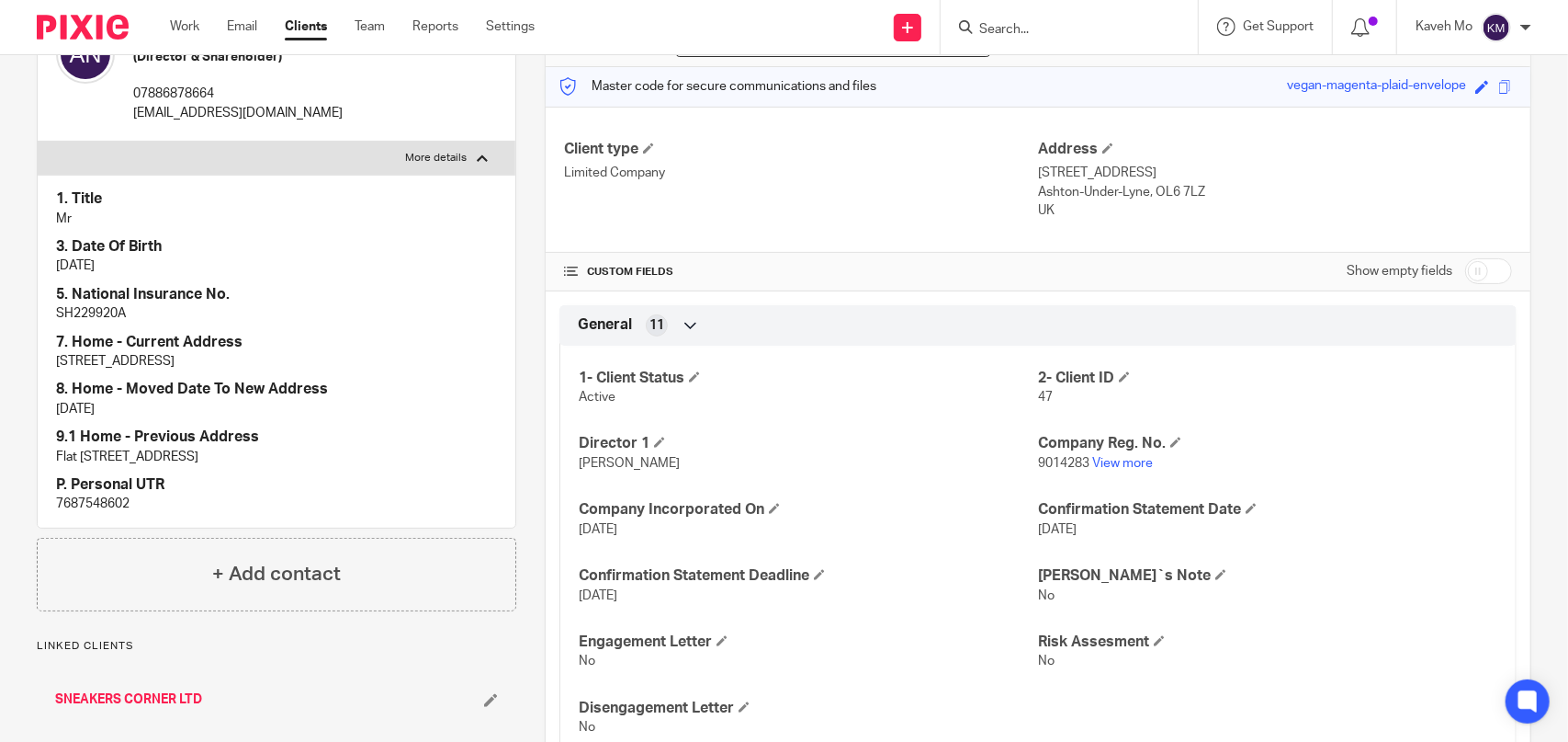
scroll to position [184, 0]
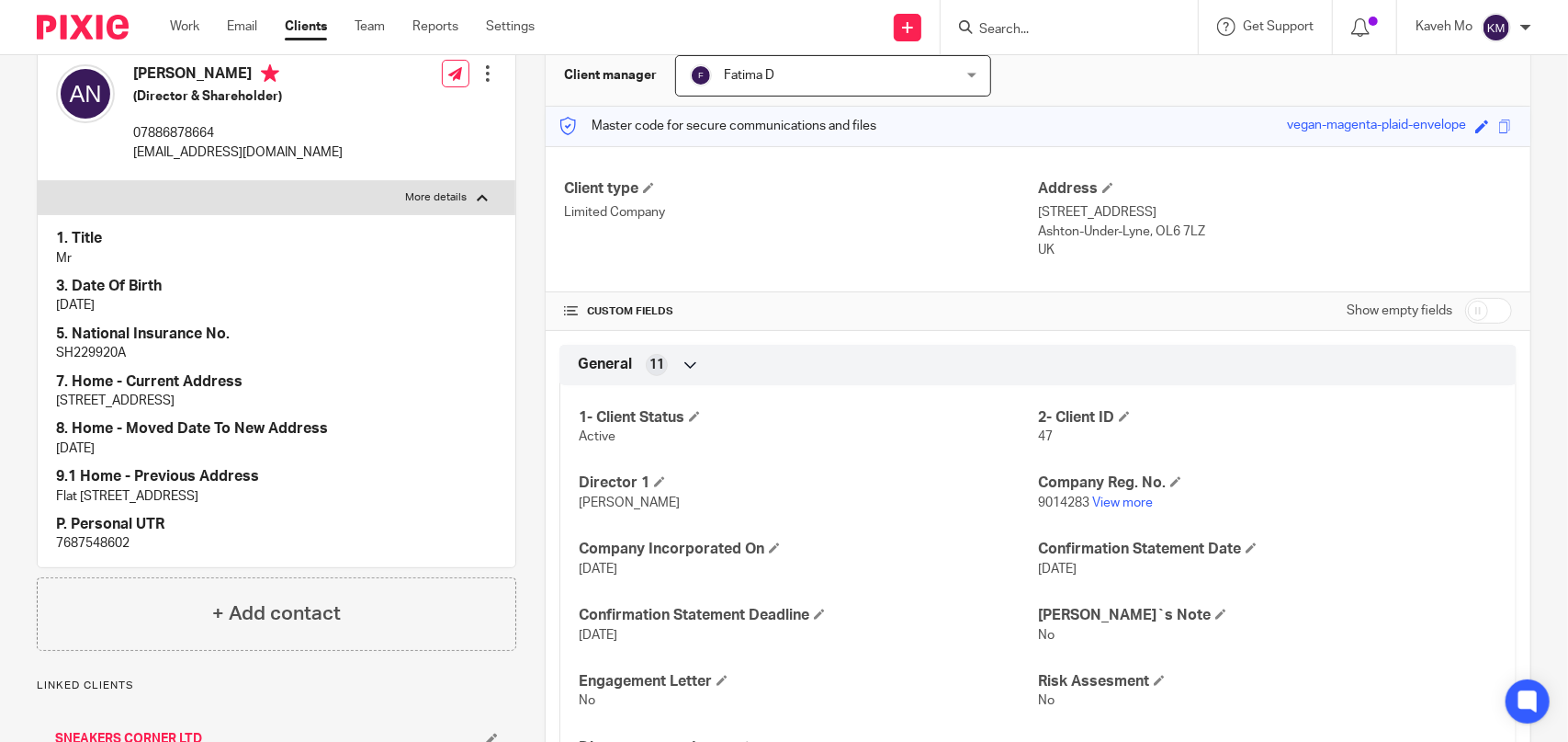
drag, startPoint x: 1142, startPoint y: 207, endPoint x: 1000, endPoint y: 215, distance: 142.2
click at [1003, 211] on div "Client type Limited Company Address 22 Delamere Street Ashton-Under-Lyne, OL6 7…" at bounding box center [1037, 219] width 985 height 147
drag, startPoint x: 1105, startPoint y: 278, endPoint x: 1088, endPoint y: 470, distance: 192.8
click at [1105, 279] on div "Client type Limited Company Address 22 Delamere Street Ashton-Under-Lyne, OL6 7…" at bounding box center [1037, 219] width 985 height 147
click at [1115, 504] on link "View more" at bounding box center [1122, 502] width 60 height 13
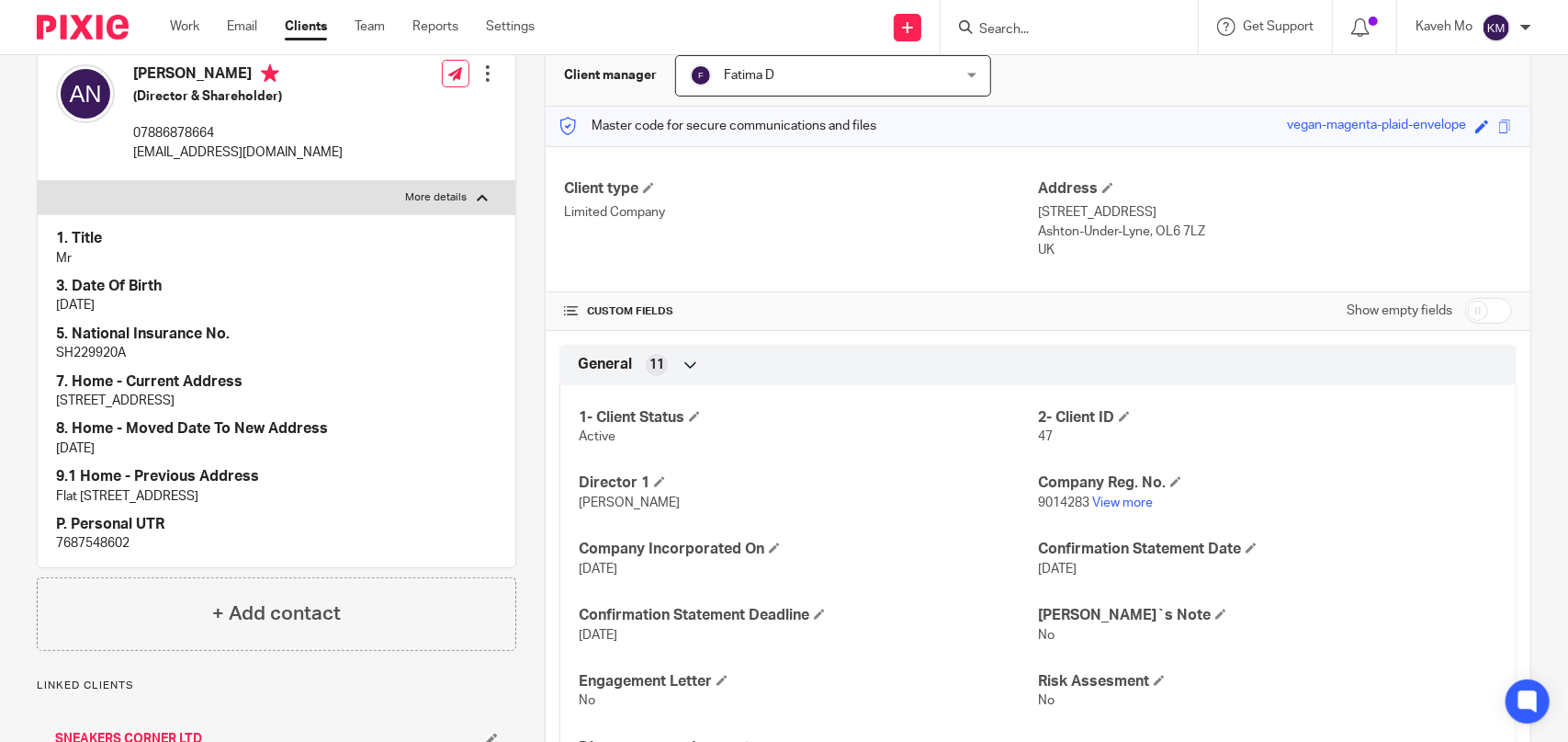
click at [200, 144] on p "[EMAIL_ADDRESS][DOMAIN_NAME]" at bounding box center [238, 152] width 209 height 19
copy div "[EMAIL_ADDRESS][DOMAIN_NAME]"
click at [207, 129] on p "07886878664" at bounding box center [238, 133] width 209 height 19
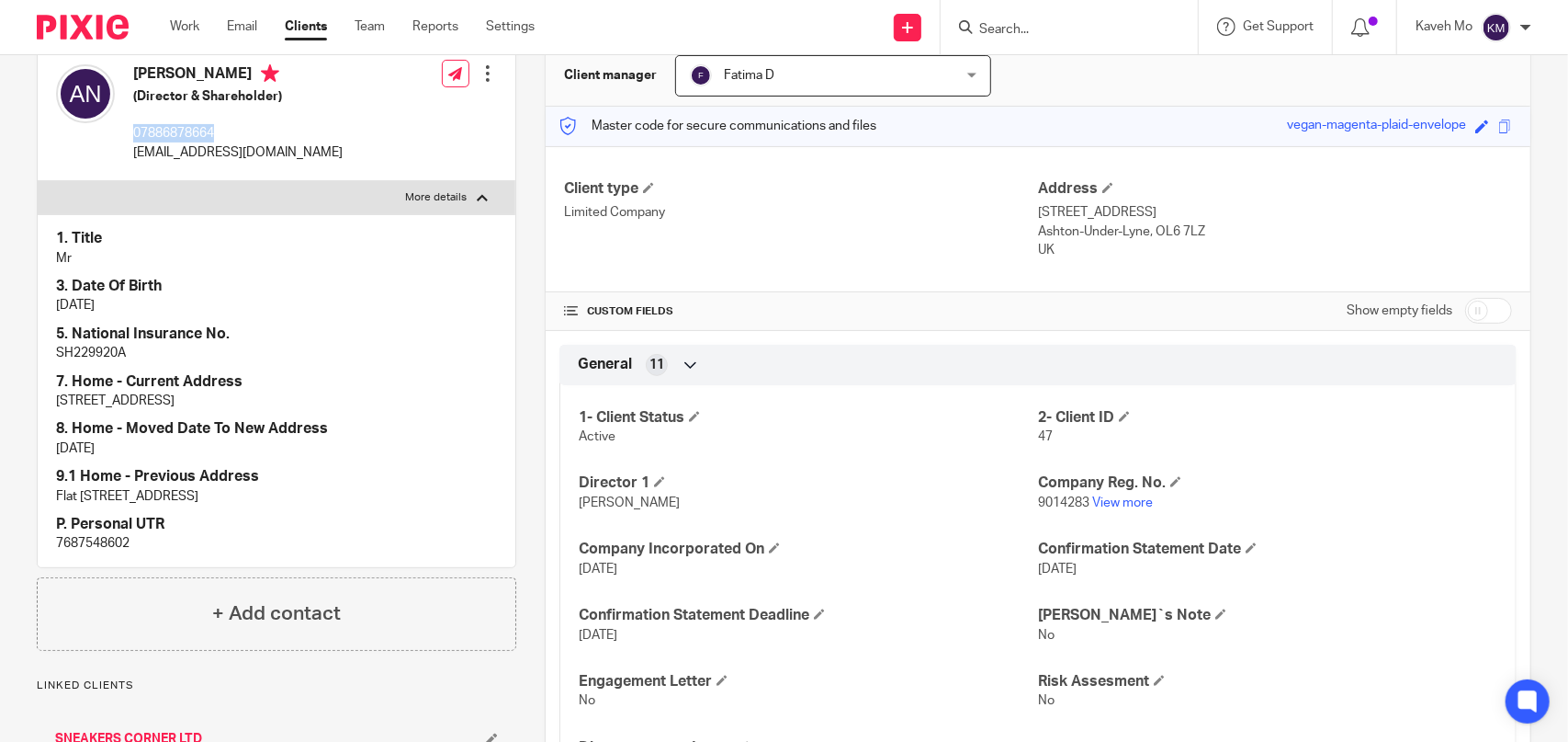
click at [207, 129] on p "07886878664" at bounding box center [238, 133] width 209 height 19
copy p "07886878664"
drag, startPoint x: 294, startPoint y: 69, endPoint x: 182, endPoint y: 82, distance: 112.8
click at [194, 69] on h4 "[PERSON_NAME]" at bounding box center [238, 75] width 209 height 23
copy h4 "NAFRAHMANI"
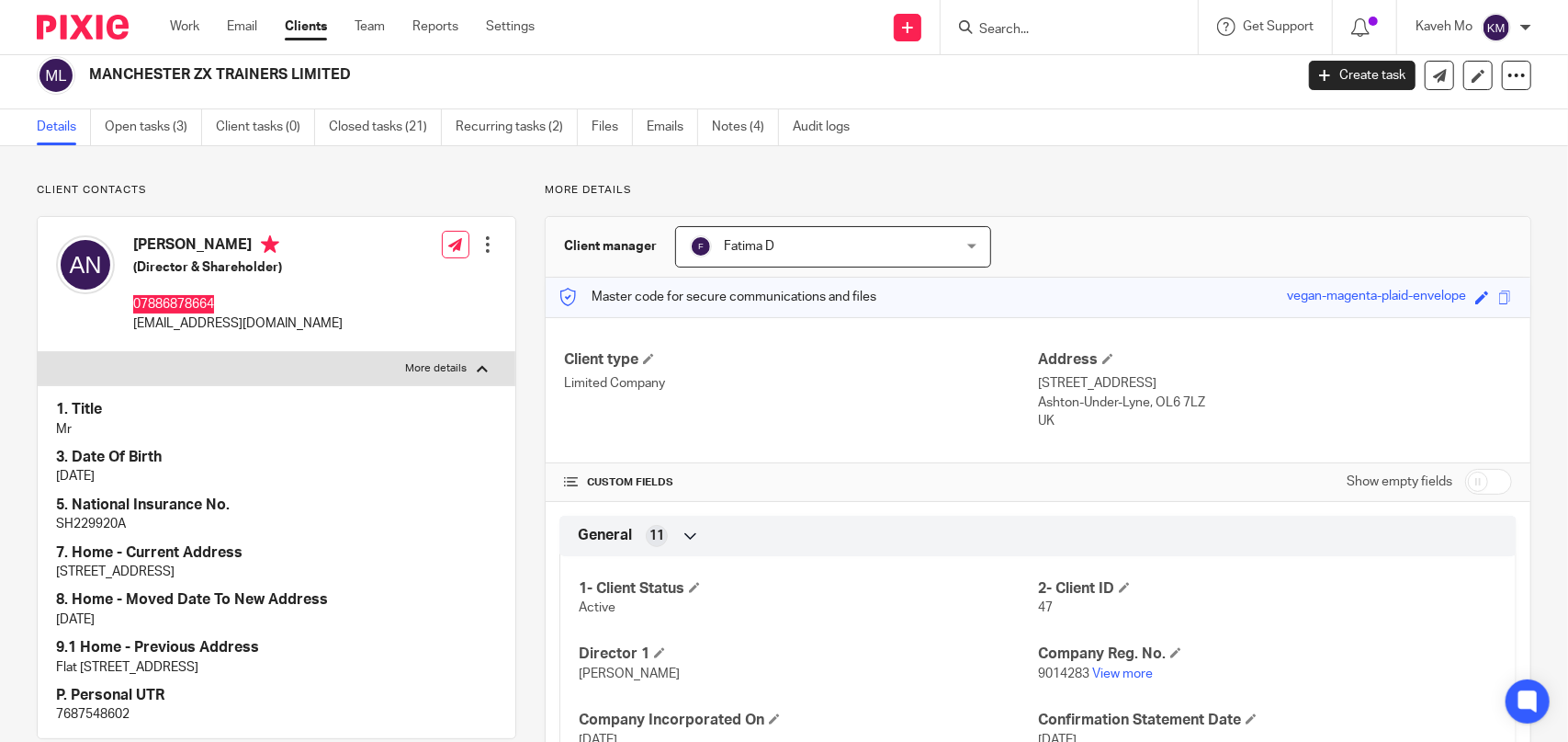
scroll to position [0, 0]
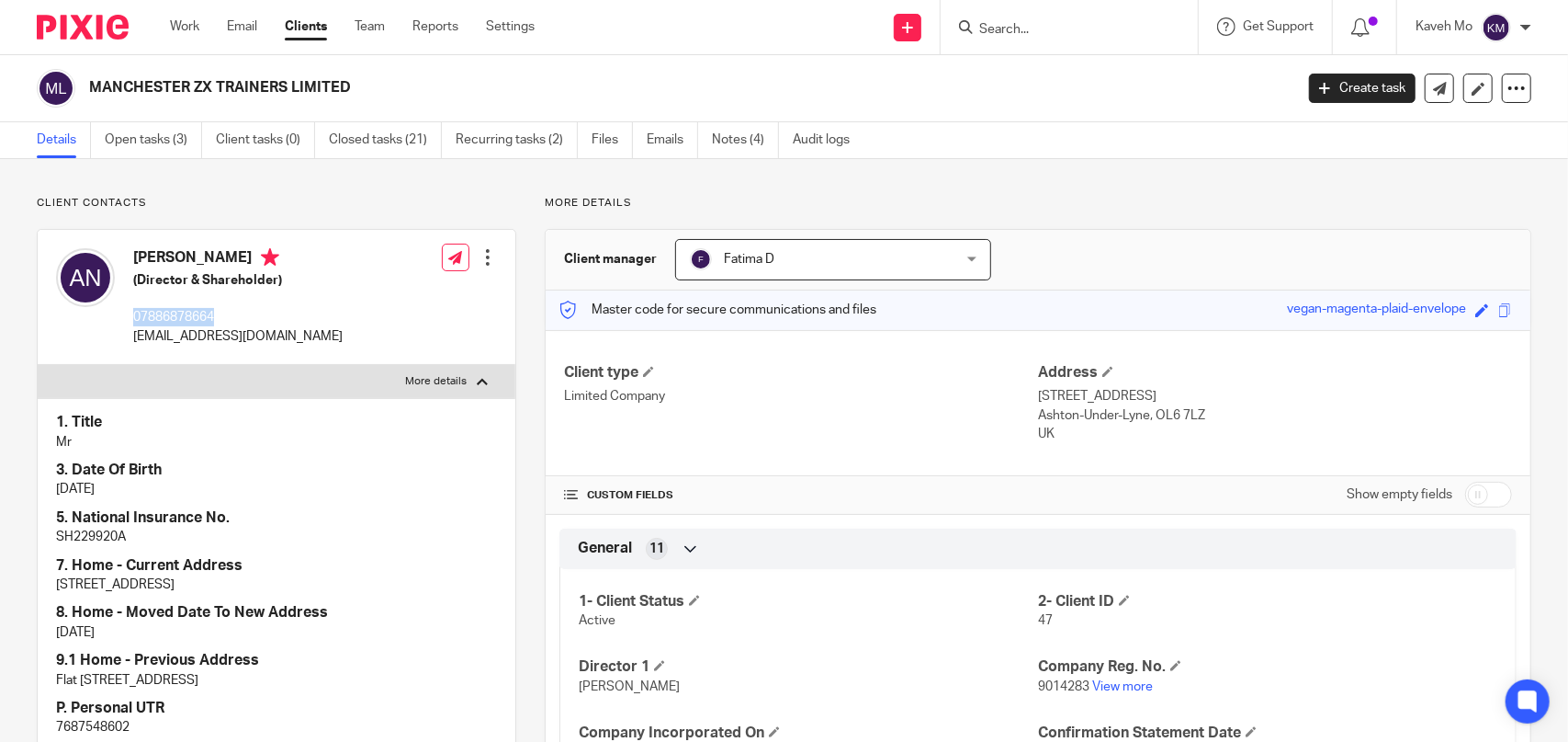
drag, startPoint x: 347, startPoint y: 81, endPoint x: 73, endPoint y: 86, distance: 274.0
click at [73, 86] on div "MANCHESTER ZX TRAINERS LIMITED" at bounding box center [659, 88] width 1245 height 38
copy div "MANCHESTER ZX TRAINERS LIMITED"
drag, startPoint x: 289, startPoint y: 253, endPoint x: 126, endPoint y: 248, distance: 163.1
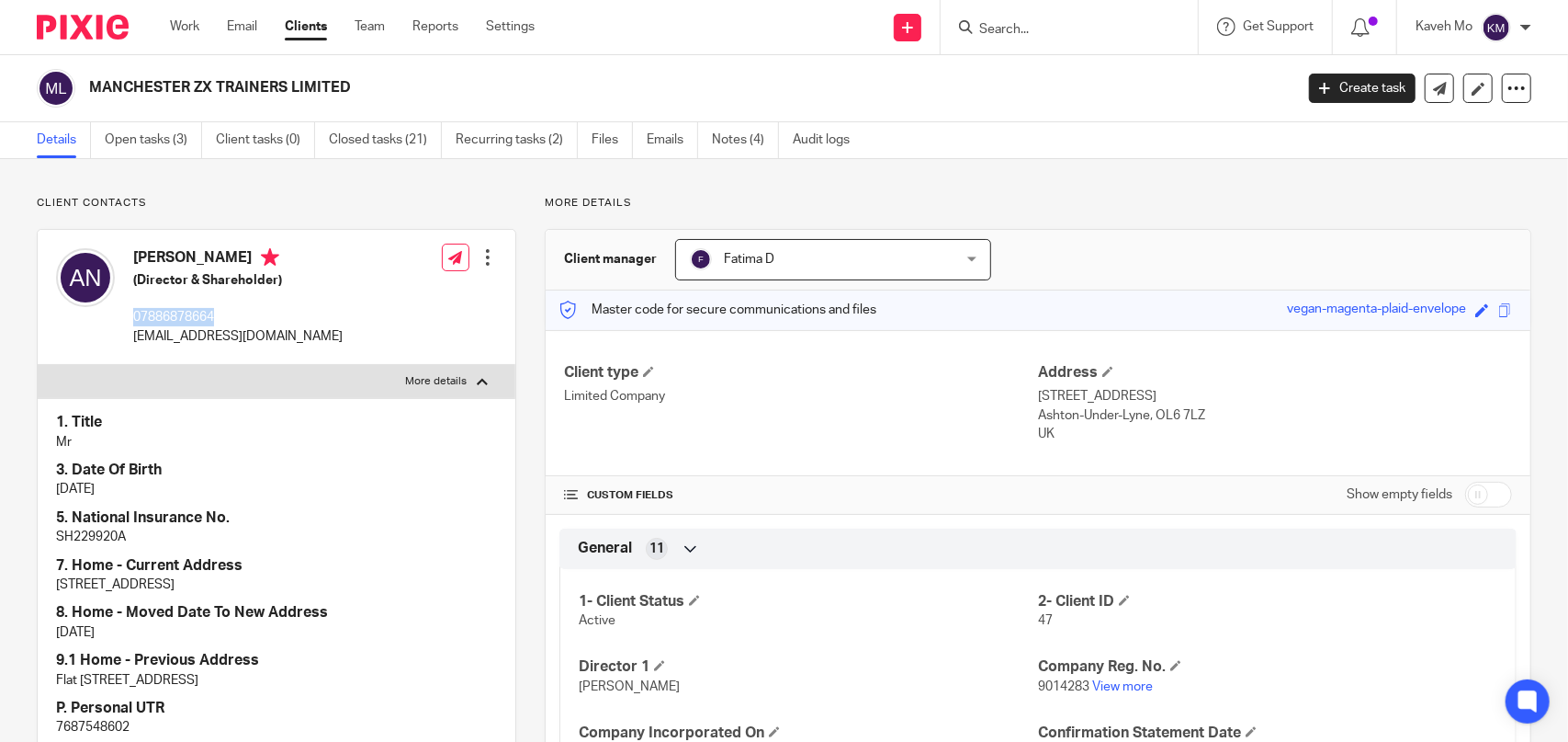
click at [132, 249] on div "AHMAD NAFRAHMANI (Director & Shareholder) 07886878664 nafrahmani@yahoo.co.uk" at bounding box center [199, 296] width 287 height 115
copy h4 "[PERSON_NAME]"
click at [1038, 393] on p "[STREET_ADDRESS]" at bounding box center [1275, 396] width 474 height 19
drag, startPoint x: 1028, startPoint y: 391, endPoint x: 1134, endPoint y: 430, distance: 112.9
click at [1134, 430] on div "Client type Limited Company Address 22 Delamere Street Ashton-Under-Lyne, OL6 7…" at bounding box center [1037, 403] width 985 height 147
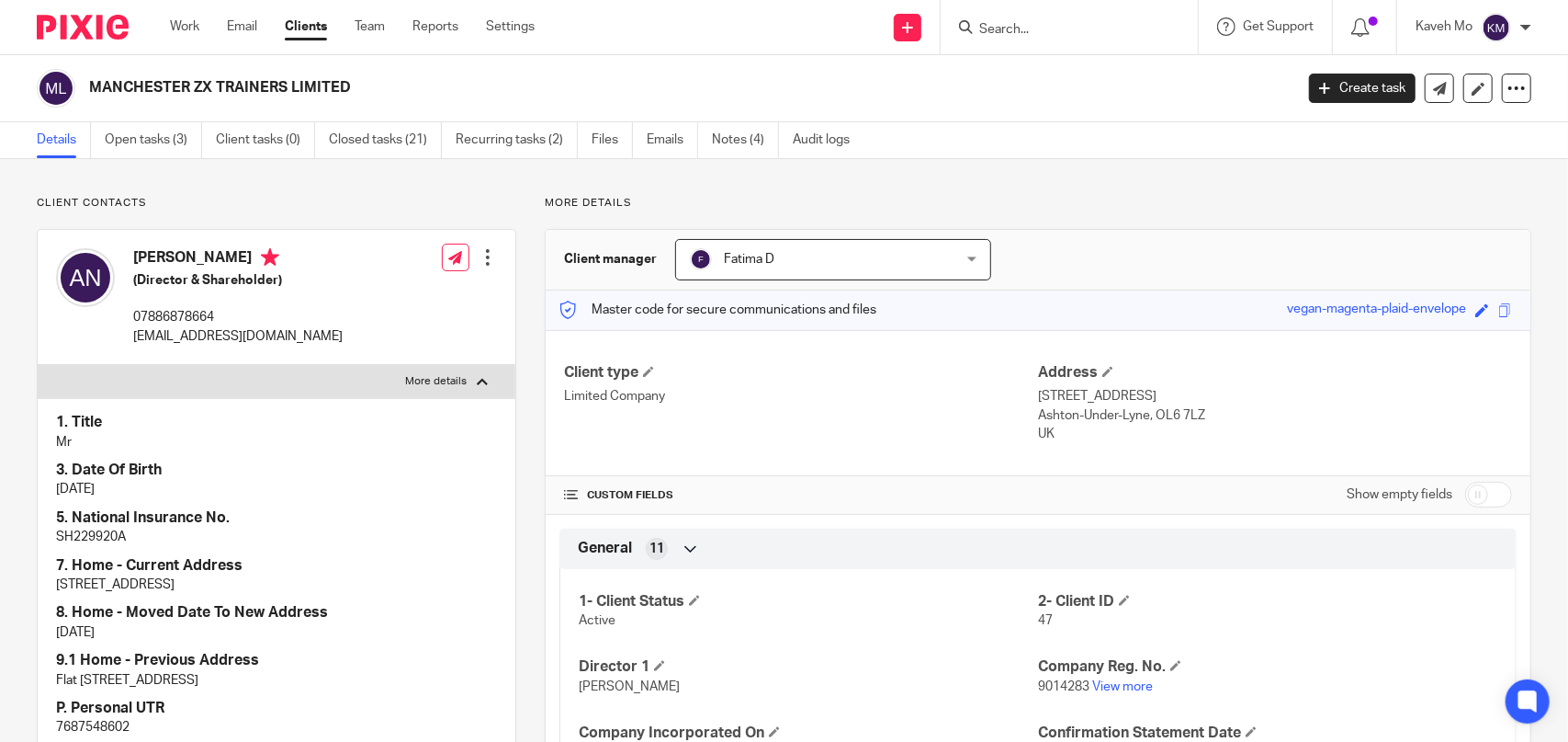
copy div "Address 22 Delamere Street Ashton-Under-Lyne, OL6 7LZ UK"
click at [1088, 33] on input "Search" at bounding box center [1060, 30] width 166 height 17
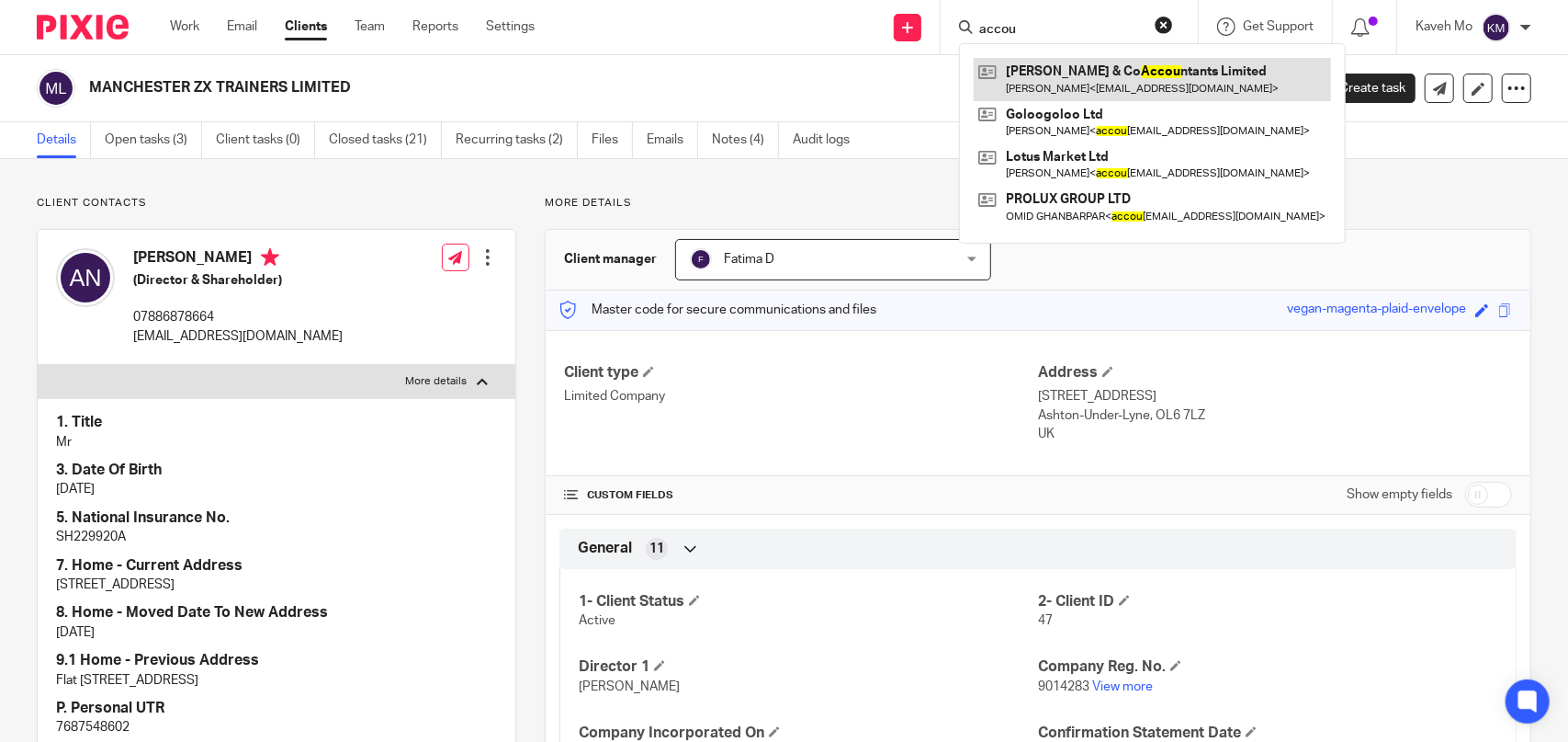
type input "accou"
click at [1092, 69] on link at bounding box center [1152, 79] width 357 height 42
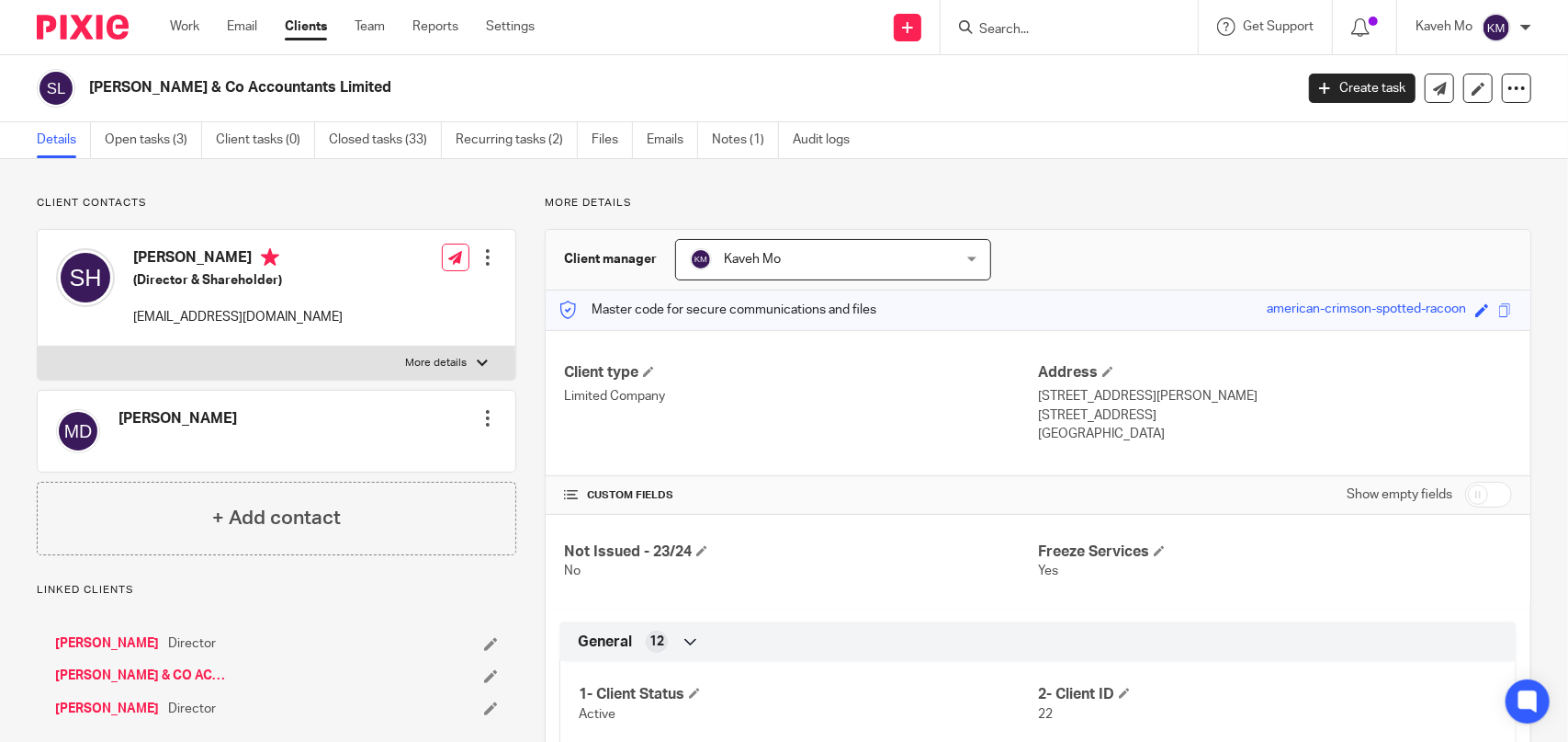
click at [281, 80] on h2 "Sam & Co Accountants Limited" at bounding box center [565, 88] width 954 height 20
click at [279, 80] on h2 "Sam & Co Accountants Limited" at bounding box center [565, 88] width 954 height 20
copy main "Sam & Co Accountants Limited Create task Update from Companies House Export dat…"
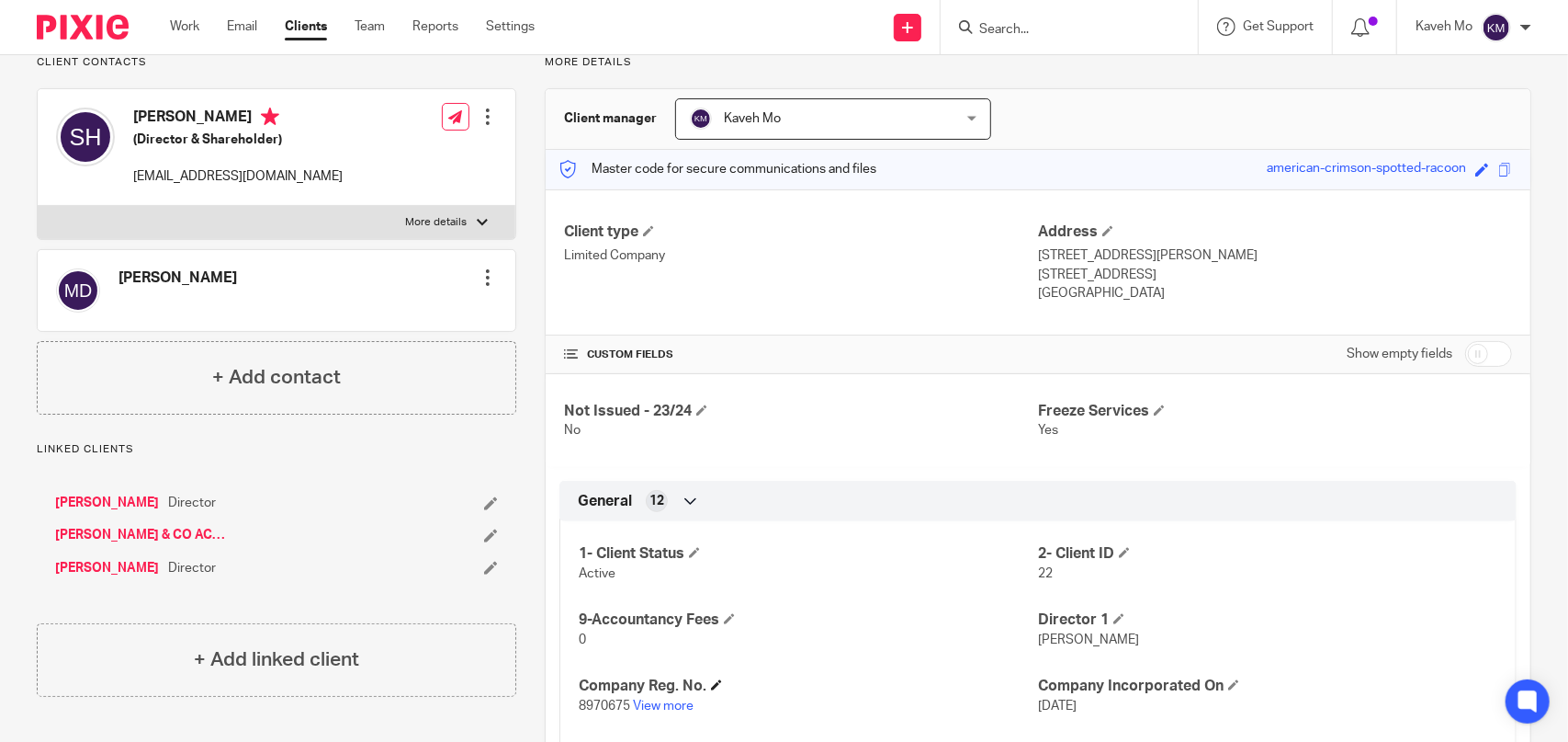
scroll to position [275, 0]
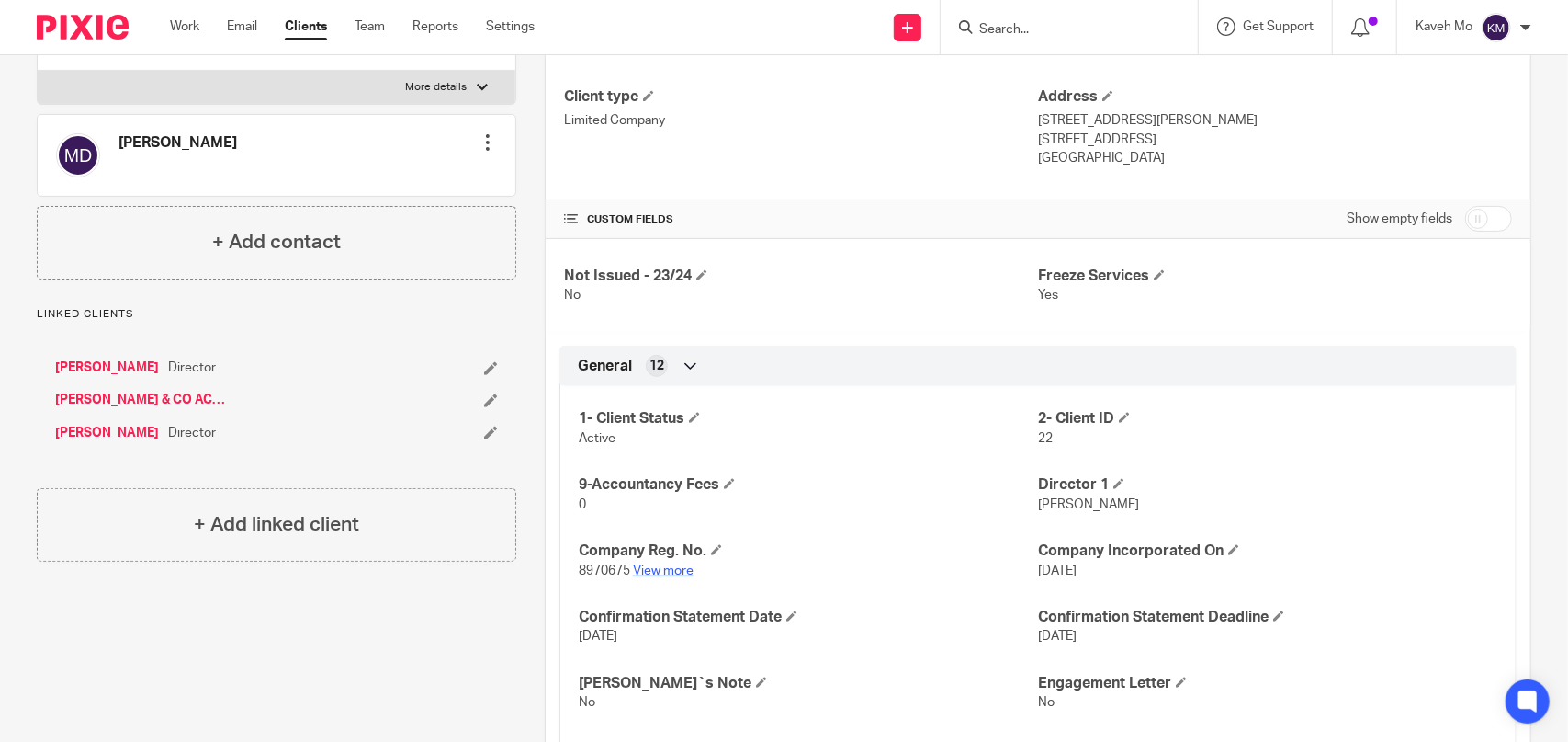
click at [667, 565] on link "View more" at bounding box center [663, 570] width 60 height 13
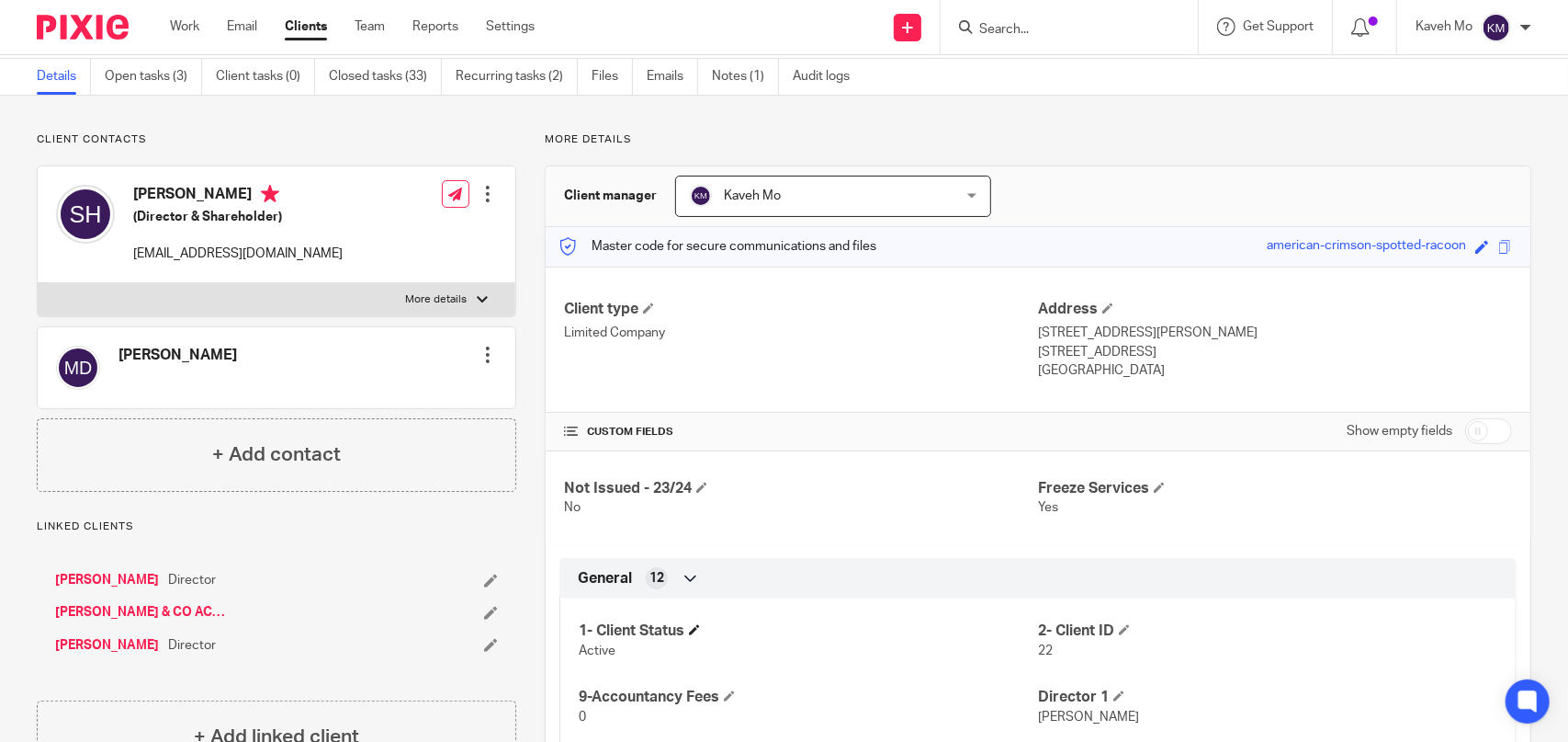
scroll to position [0, 0]
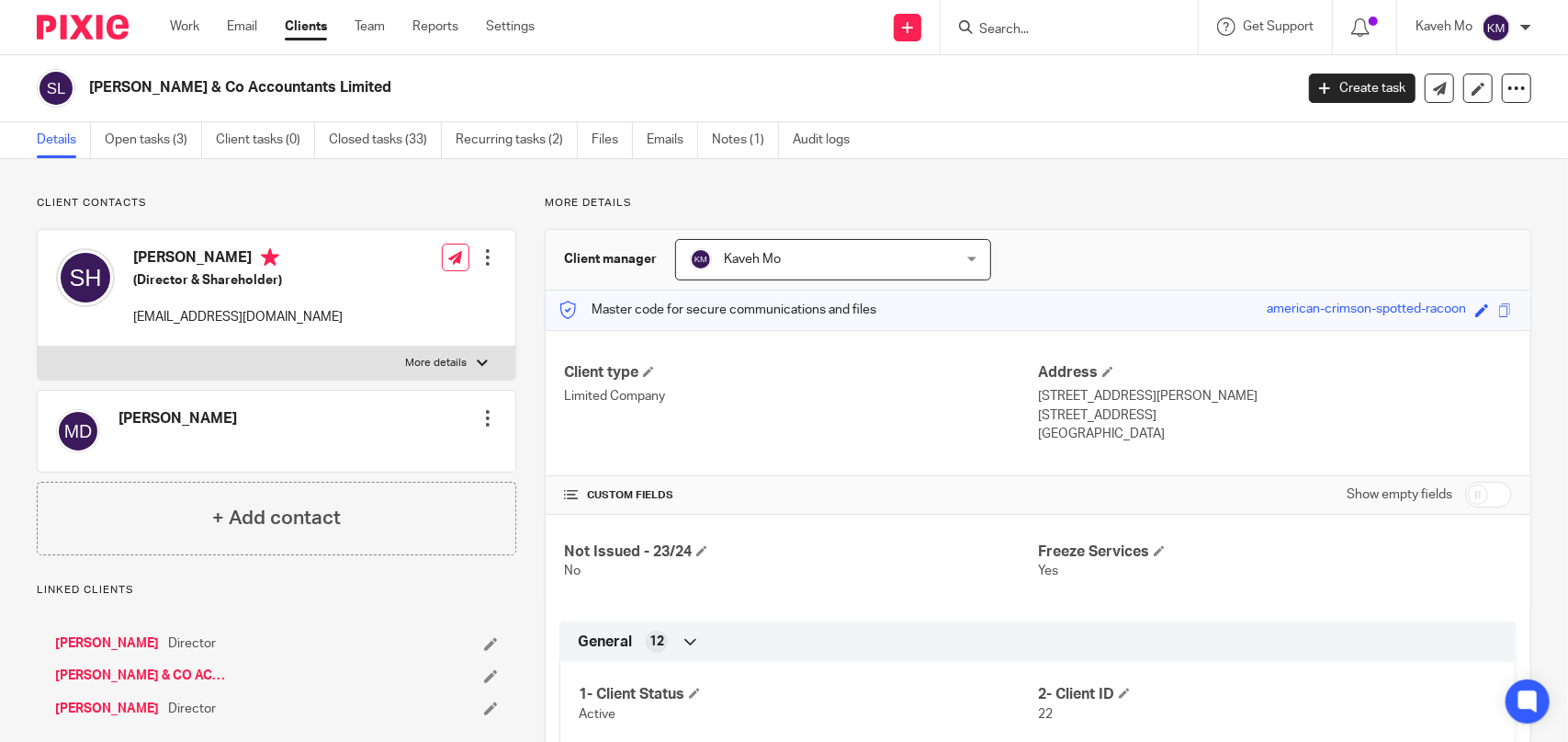
click at [1026, 33] on input "Search" at bounding box center [1060, 30] width 166 height 17
type input "manchester zx"
click button "submit" at bounding box center [0, 0] width 0 height 0
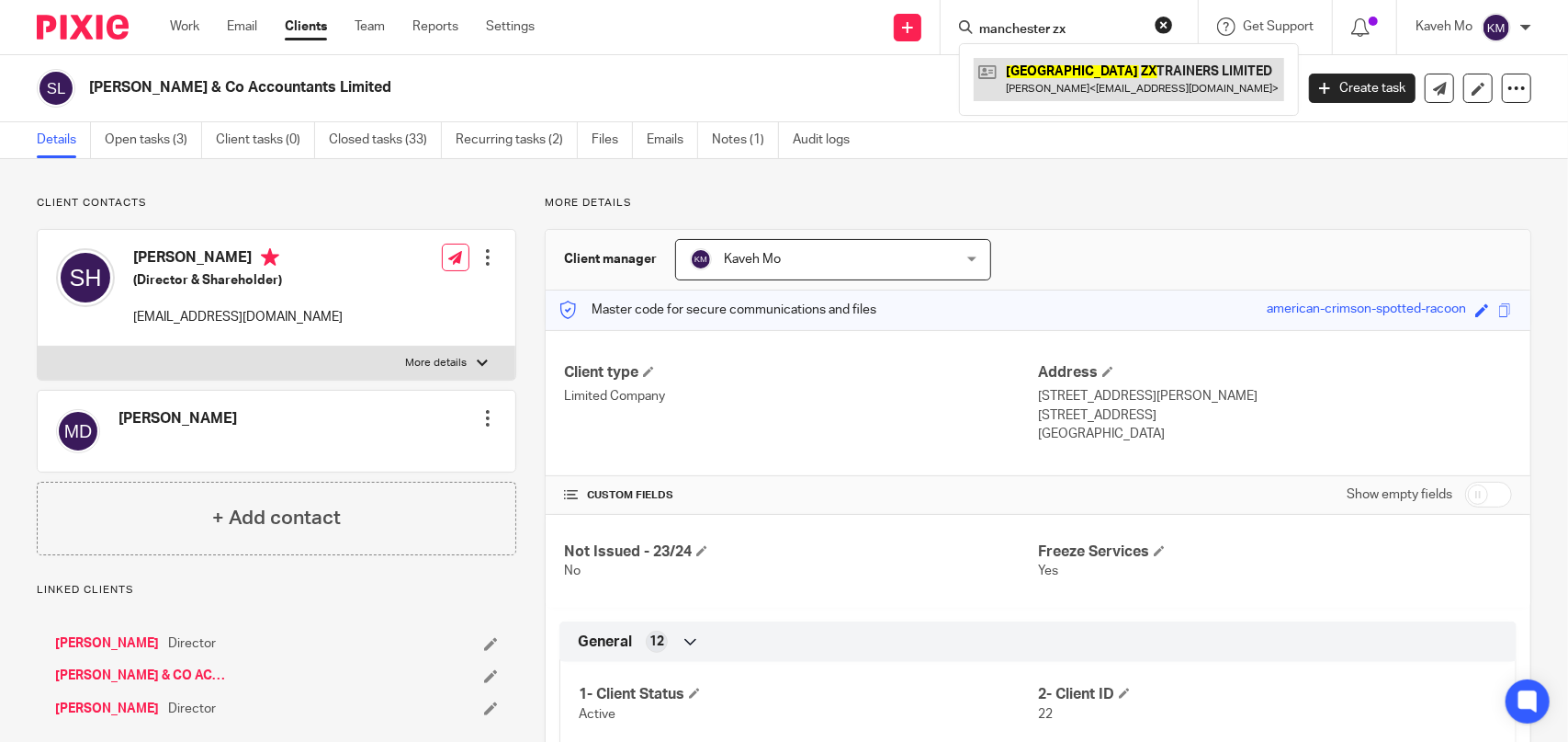
click at [1189, 70] on link at bounding box center [1128, 79] width 311 height 42
